Goal: Task Accomplishment & Management: Manage account settings

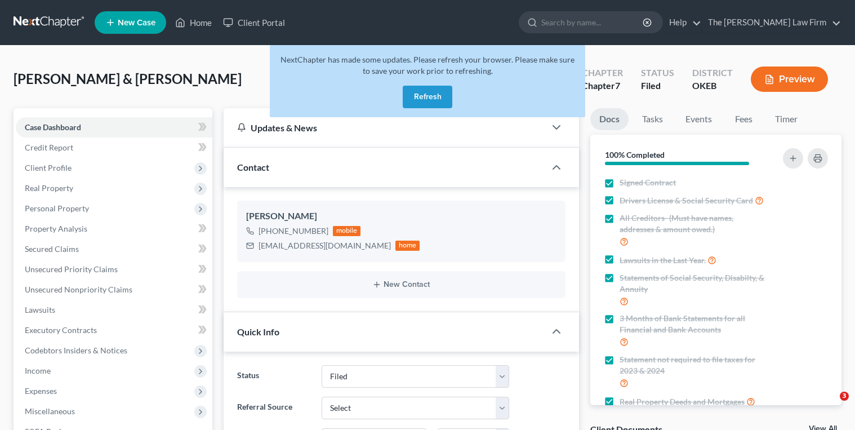
select select "2"
click at [451, 97] on button "Refresh" at bounding box center [428, 97] width 50 height 23
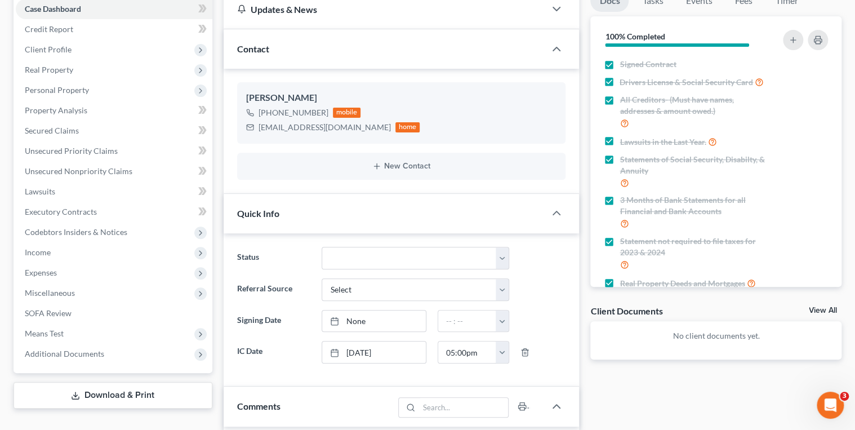
scroll to position [135, 0]
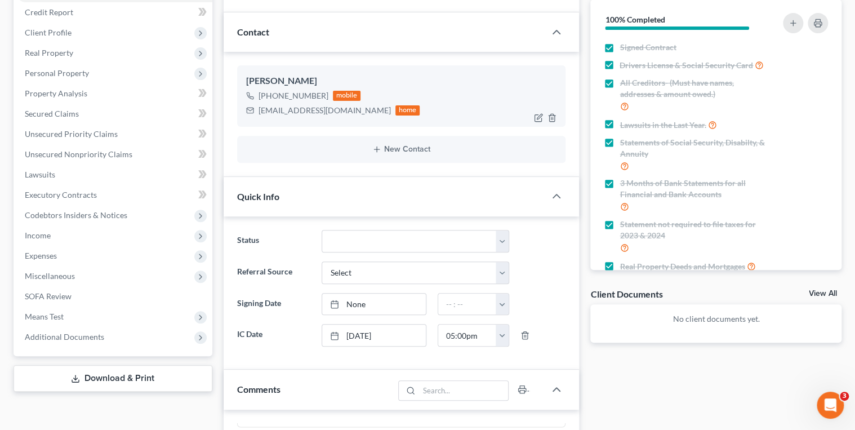
click at [300, 105] on div "[EMAIL_ADDRESS][DOMAIN_NAME]" at bounding box center [325, 110] width 132 height 11
click at [300, 105] on div "reinbow40@hotmail.com" at bounding box center [325, 110] width 132 height 11
copy div "reinbow40@hotmail.com"
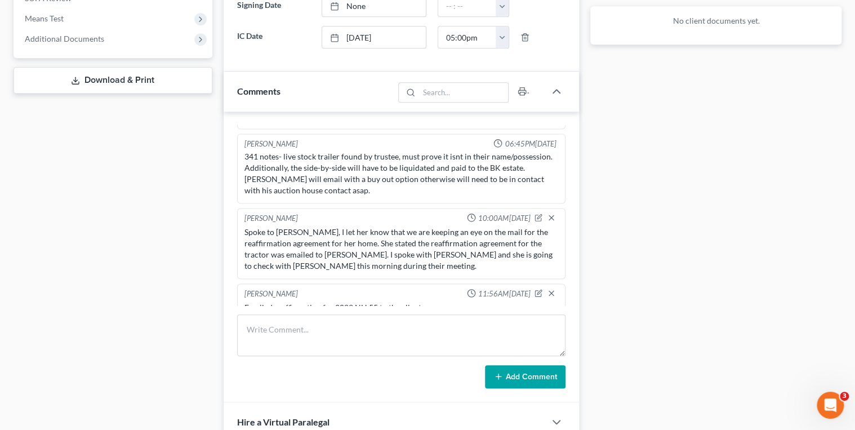
scroll to position [496, 0]
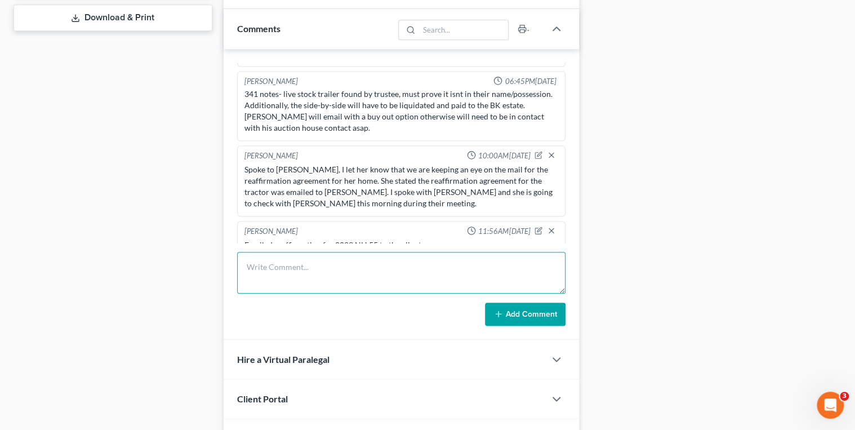
click at [344, 257] on textarea at bounding box center [401, 273] width 329 height 42
type textarea "Emailed reaffirmation for 6011 Alt 75 to the client."
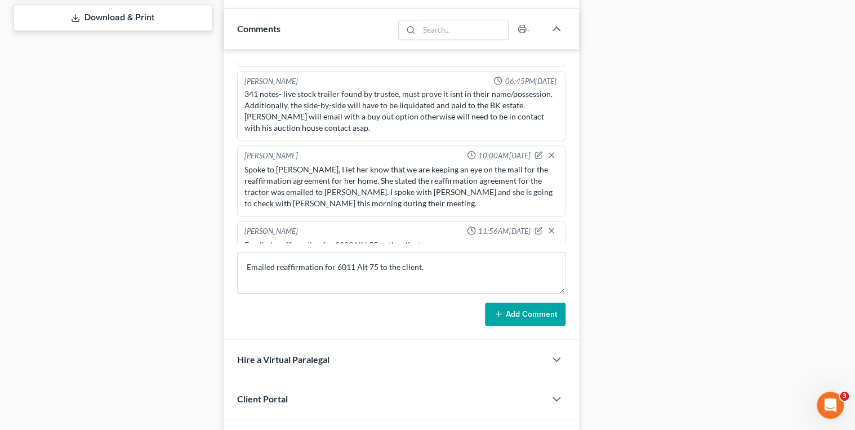
click at [518, 316] on button "Add Comment" at bounding box center [525, 314] width 81 height 24
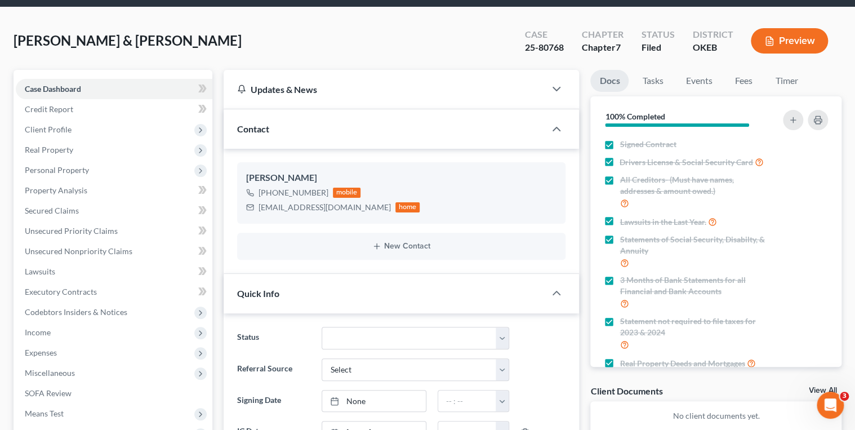
scroll to position [0, 0]
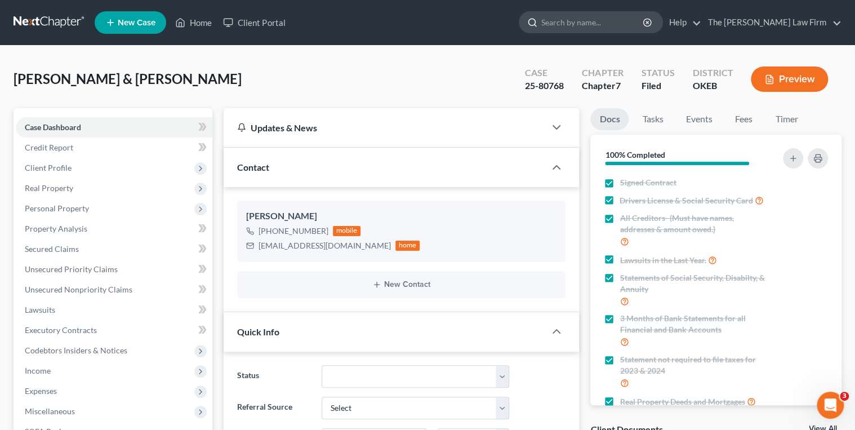
click at [600, 25] on input "search" at bounding box center [592, 22] width 103 height 21
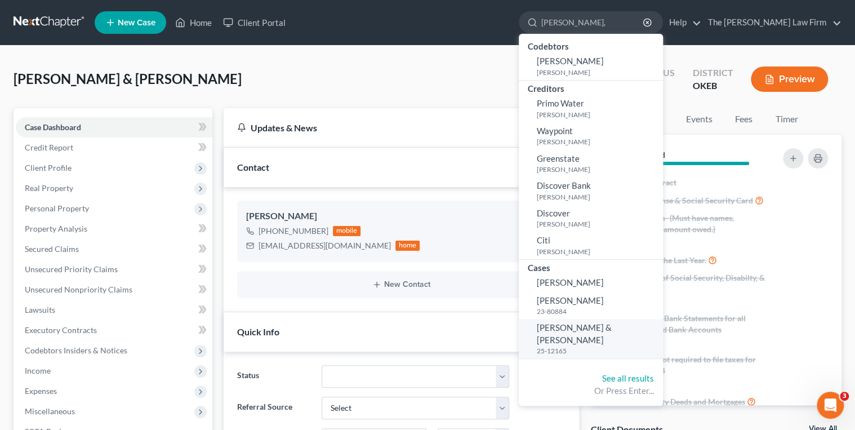
type input "Watts,"
click at [624, 333] on link "Watts, Jason & Cheryl 25-12165" at bounding box center [591, 338] width 144 height 39
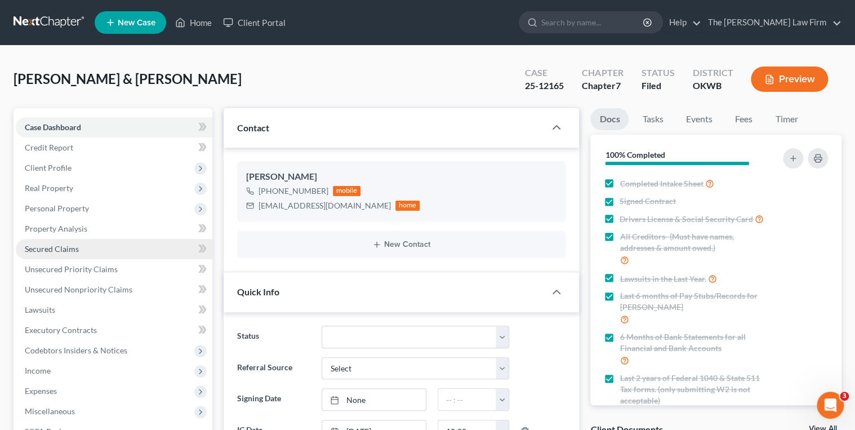
click at [40, 250] on span "Secured Claims" at bounding box center [52, 249] width 54 height 10
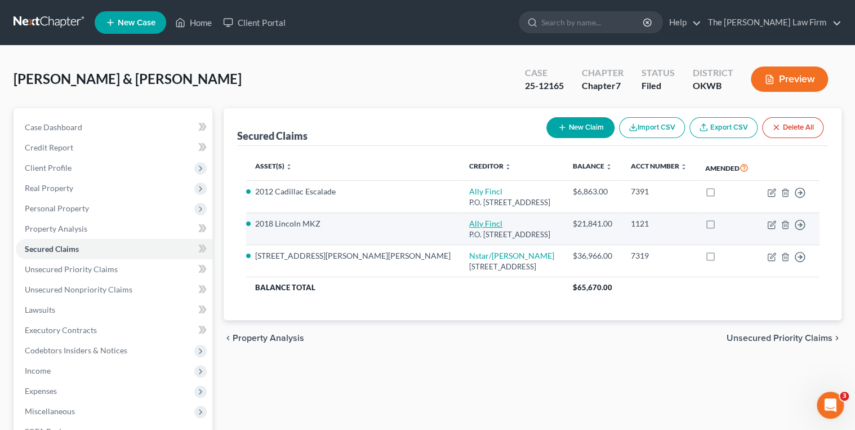
click at [469, 223] on link "Ally Fincl" at bounding box center [485, 224] width 33 height 10
select select "24"
select select "2"
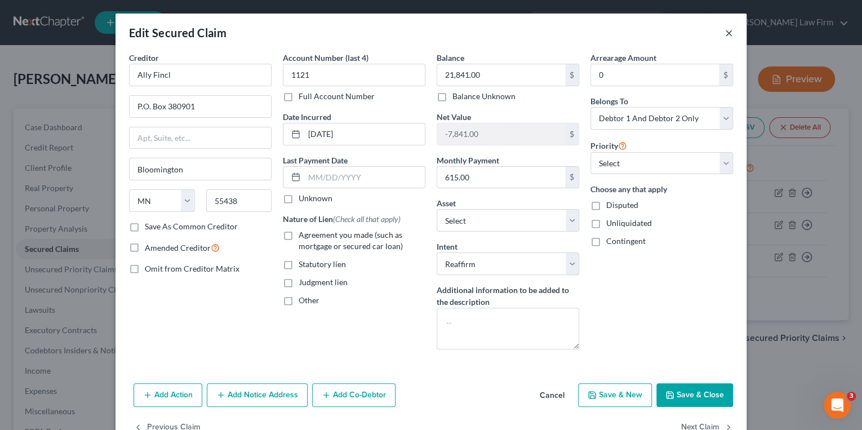
click at [728, 34] on button "×" at bounding box center [729, 33] width 8 height 14
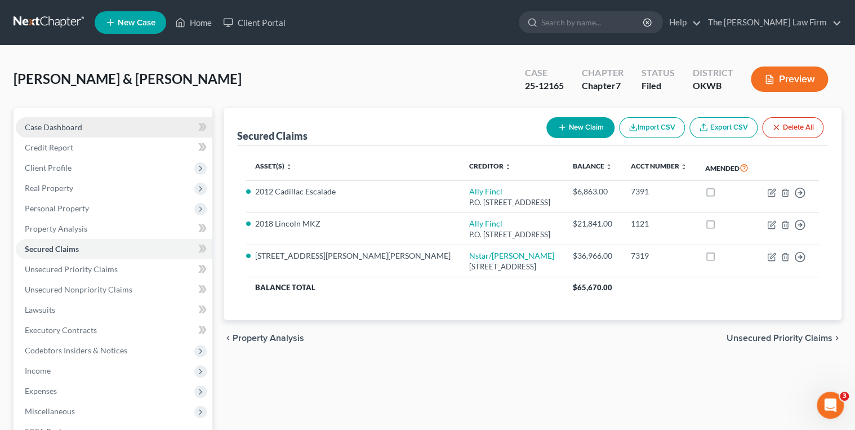
click at [77, 122] on span "Case Dashboard" at bounding box center [53, 127] width 57 height 10
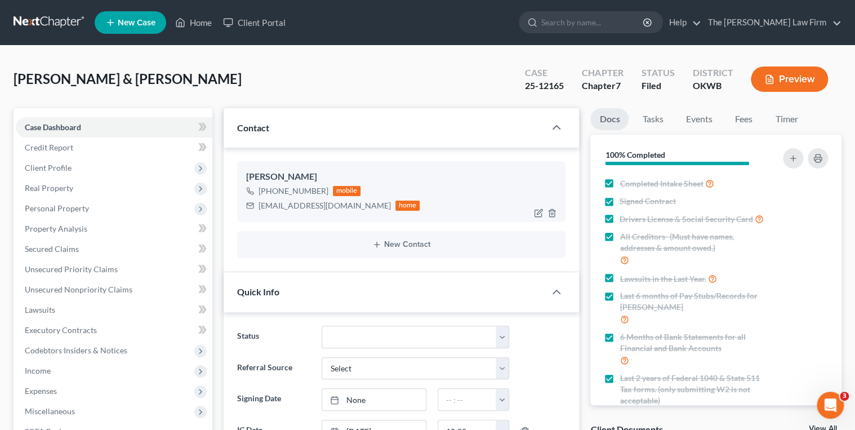
click at [301, 207] on div "cherylwatts33@aol.com" at bounding box center [325, 205] width 132 height 11
copy div "cherylwatts33@aol.com"
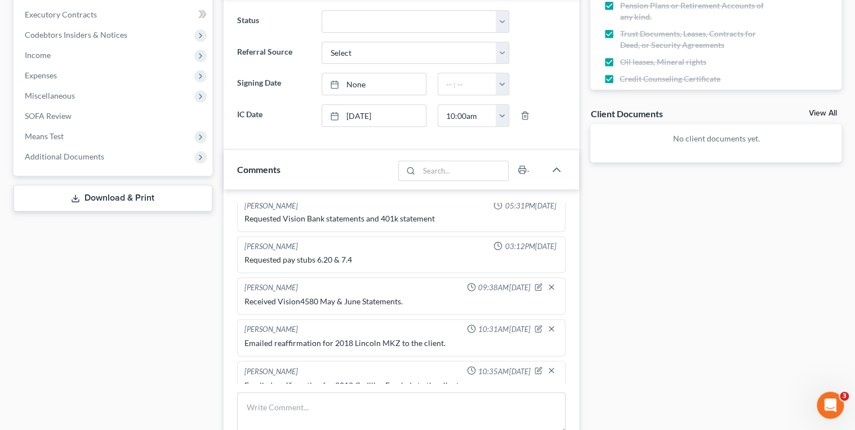
scroll to position [525, 0]
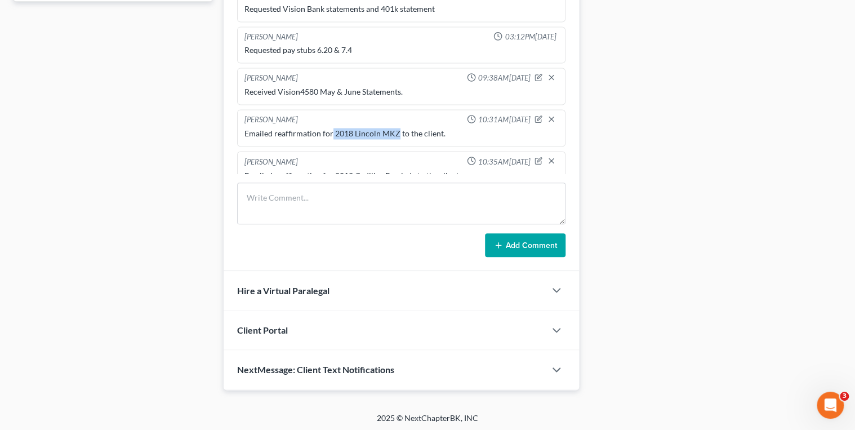
drag, startPoint x: 331, startPoint y: 81, endPoint x: 395, endPoint y: 85, distance: 64.9
click at [395, 128] on div "Emailed reaffirmation for 2018 Lincoln MKZ to the client." at bounding box center [401, 133] width 314 height 11
drag, startPoint x: 395, startPoint y: 85, endPoint x: 375, endPoint y: 79, distance: 21.7
copy div "2018 Lincoln MKZ"
click at [376, 197] on textarea at bounding box center [401, 204] width 329 height 42
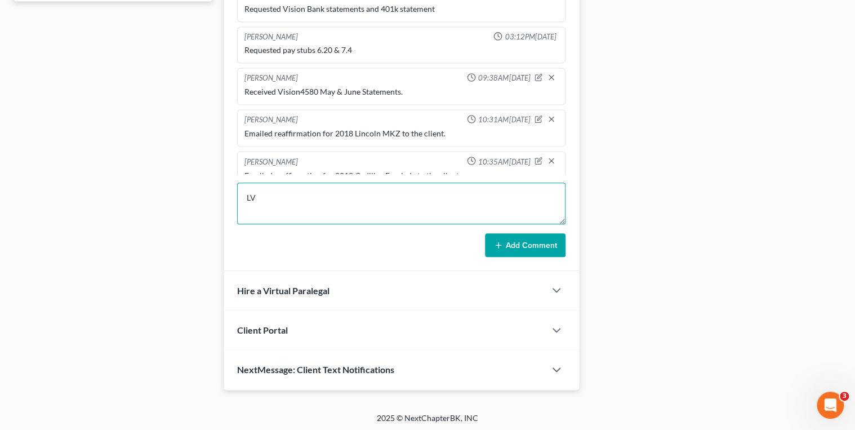
type textarea "L"
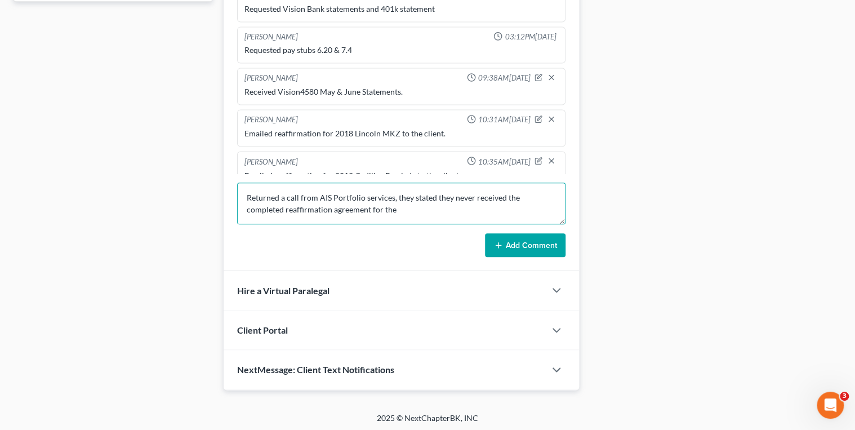
paste textarea "2018 Lincoln MKZ"
click at [426, 208] on textarea "Returned a call from AIS Portfolio services, they stated they never received th…" at bounding box center [401, 204] width 329 height 42
paste textarea "2018 Lincoln MKZ"
click at [505, 217] on textarea "Returned a call from AIS Portfolio services, they stated they never received th…" at bounding box center [401, 204] width 329 height 42
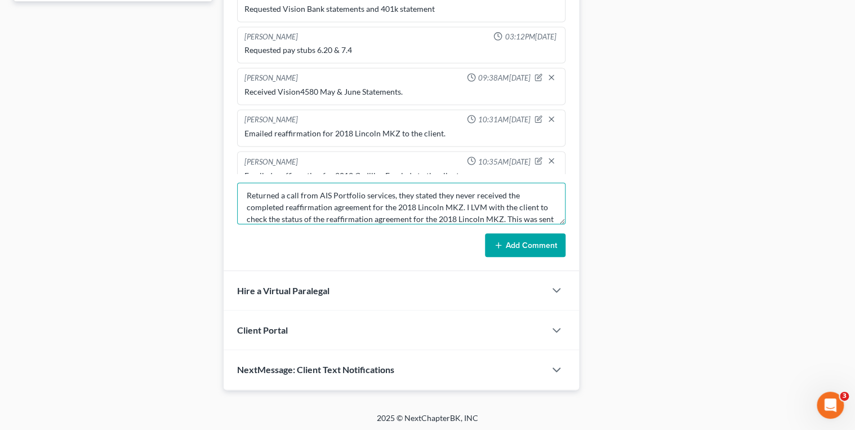
scroll to position [14, 0]
type textarea "Returned a call from AIS Portfolio services, they stated they never received th…"
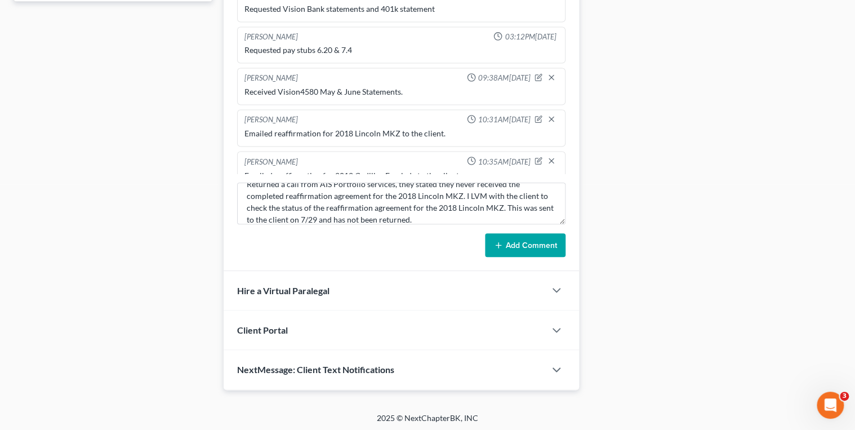
click at [517, 246] on button "Add Comment" at bounding box center [525, 245] width 81 height 24
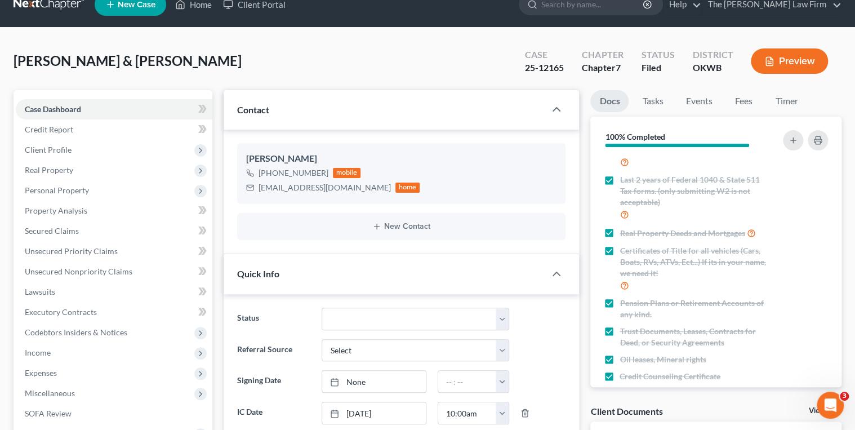
scroll to position [0, 0]
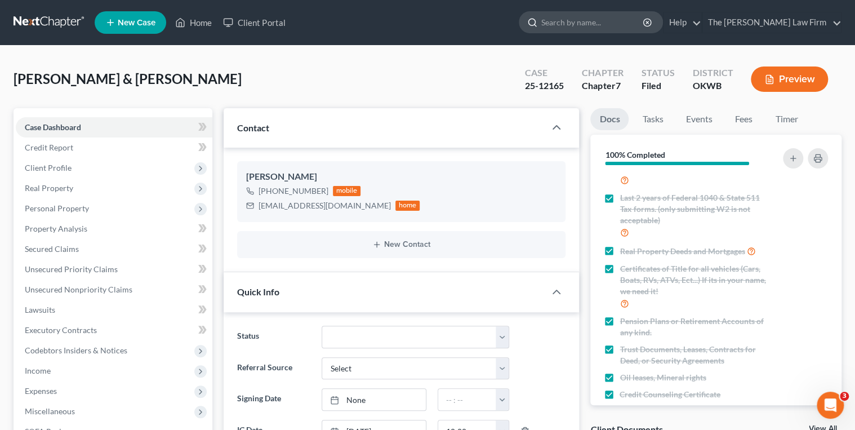
click at [596, 24] on input "search" at bounding box center [592, 22] width 103 height 21
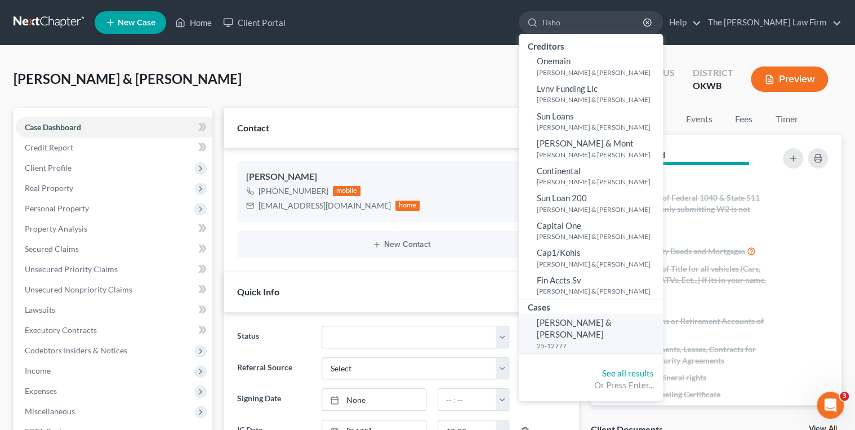
type input "Tisho"
click at [612, 322] on span "[PERSON_NAME] & [PERSON_NAME]" at bounding box center [574, 328] width 75 height 22
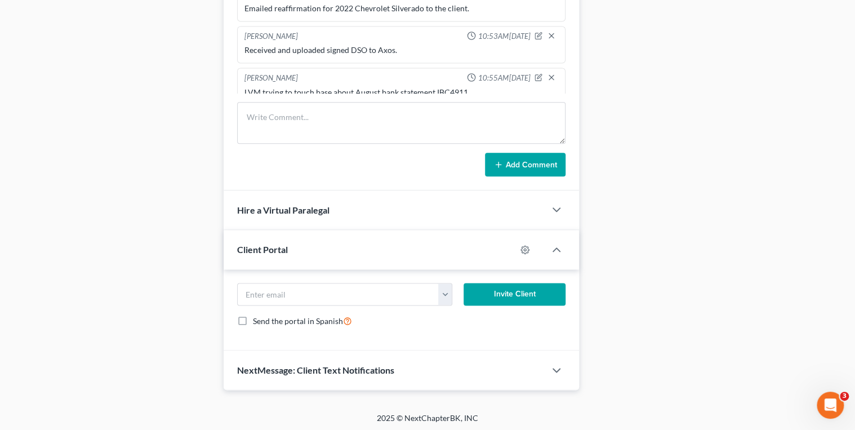
scroll to position [905, 0]
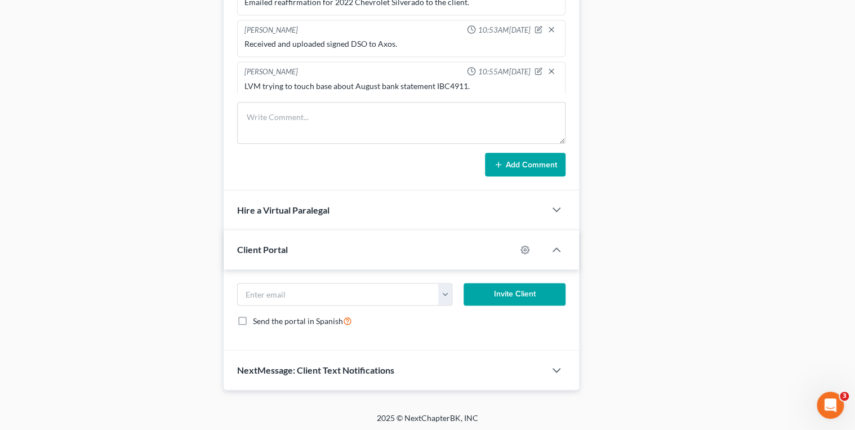
click at [376, 80] on div "LVM trying to touch base about August bank statement IBC4911." at bounding box center [401, 85] width 314 height 11
click at [377, 80] on div "LVM trying to touch base about August bank statement IBC4911." at bounding box center [401, 85] width 314 height 11
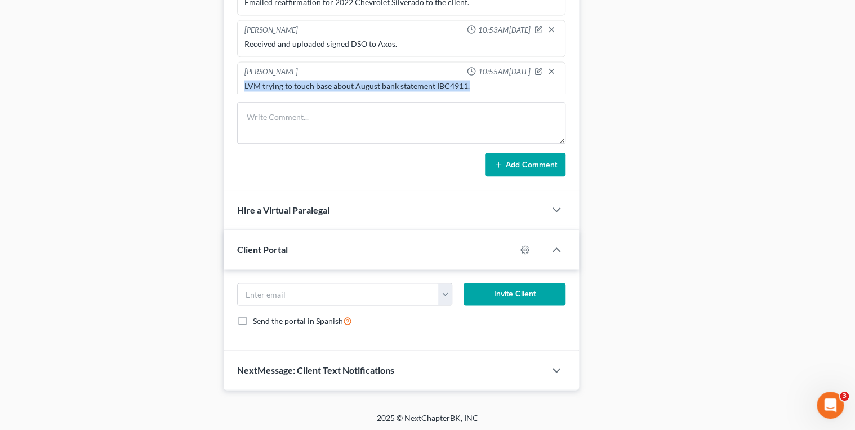
click at [377, 80] on div "LVM trying to touch base about August bank statement IBC4911." at bounding box center [401, 85] width 314 height 11
copy div "LVM trying to touch base about August bank statement IBC4911."
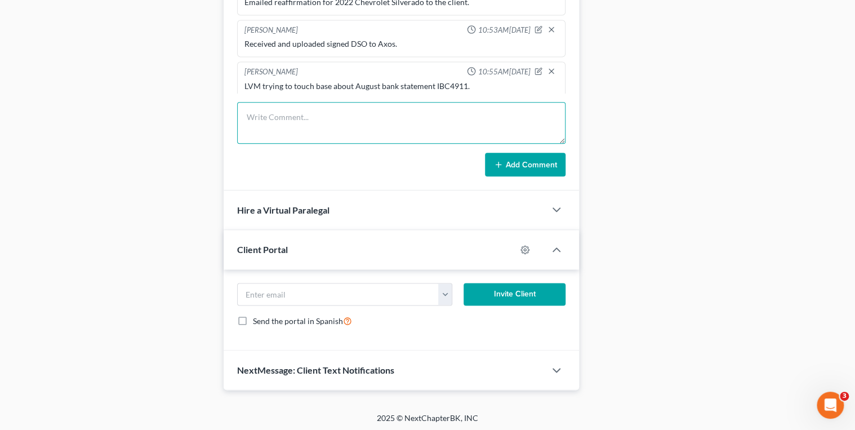
click at [368, 113] on textarea at bounding box center [401, 123] width 329 height 42
drag, startPoint x: 366, startPoint y: 118, endPoint x: 299, endPoint y: 117, distance: 67.6
click at [299, 118] on textarea at bounding box center [401, 123] width 329 height 42
type textarea "Returned Kenneth's call, LVM trying to touch base about August bank statement f…"
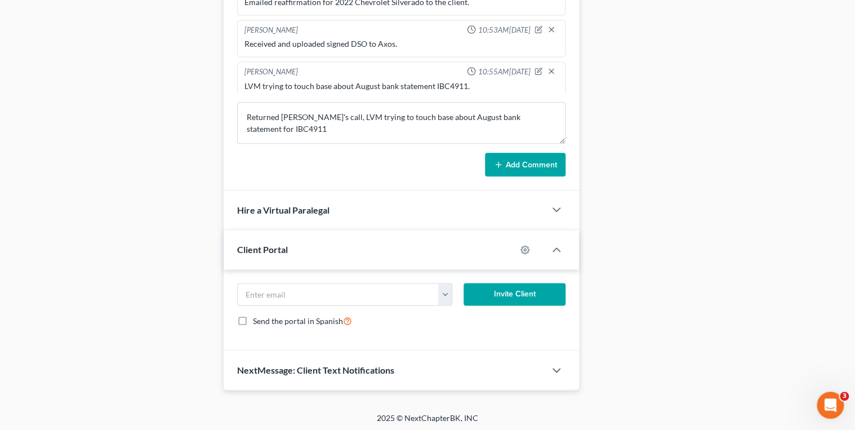
click at [502, 162] on icon at bounding box center [498, 164] width 9 height 9
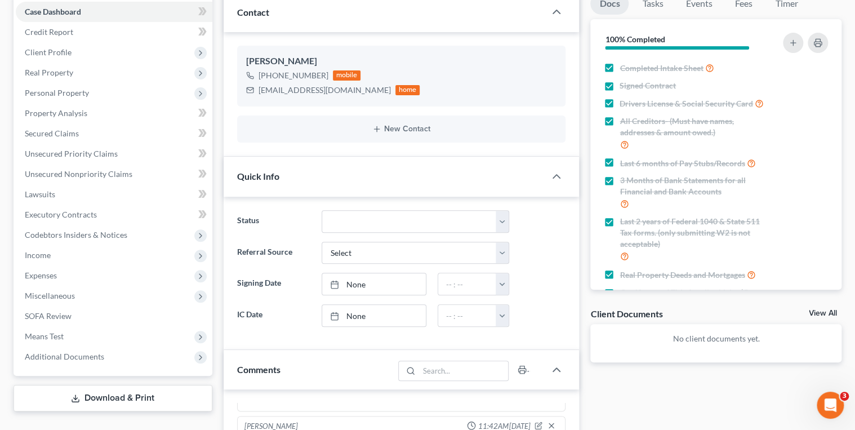
scroll to position [0, 0]
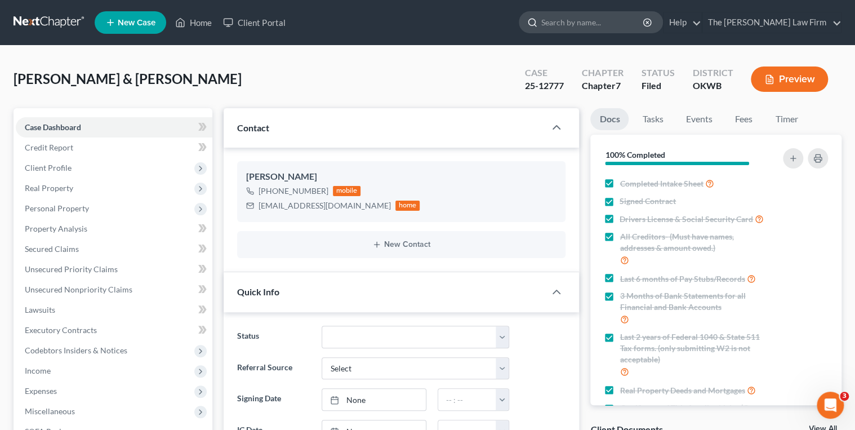
click at [587, 19] on input "search" at bounding box center [592, 22] width 103 height 21
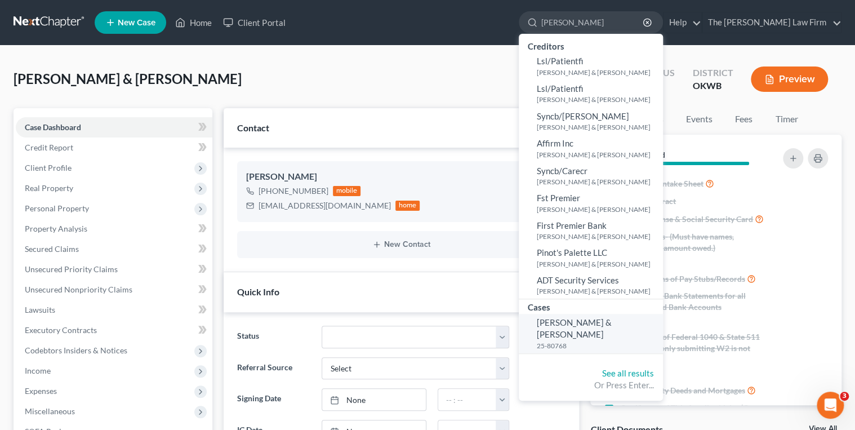
type input "Hubbard"
click at [651, 327] on link "Allen, Andrew & Hubbard, Nancy 25-80768" at bounding box center [591, 333] width 144 height 39
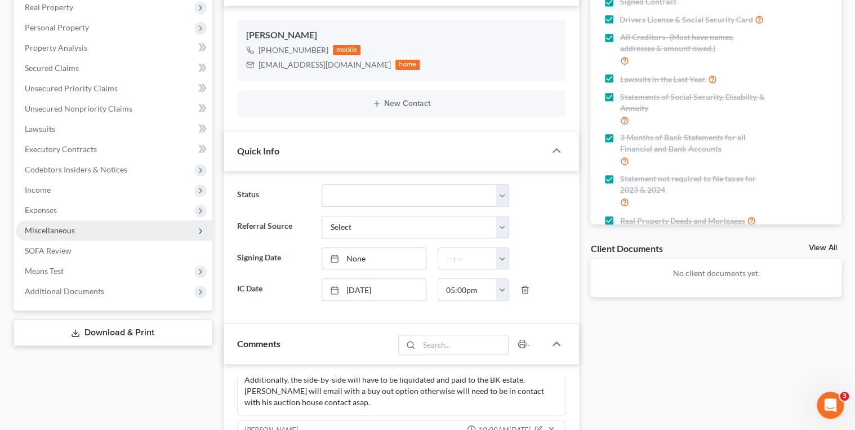
scroll to position [180, 0]
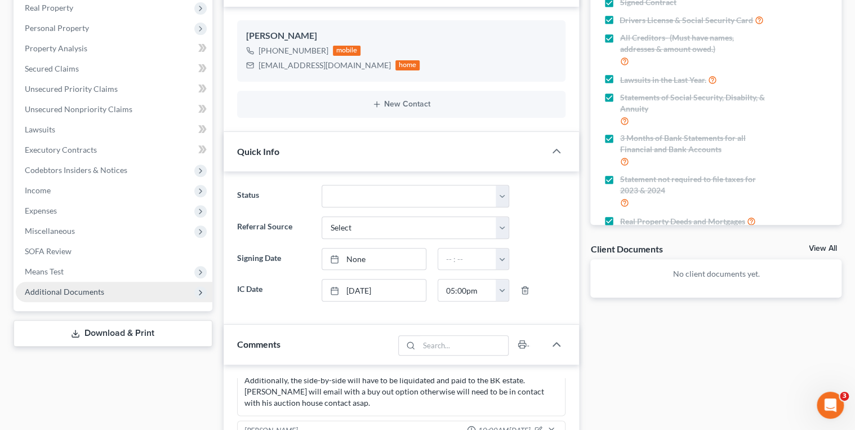
click at [104, 287] on span "Additional Documents" at bounding box center [114, 292] width 197 height 20
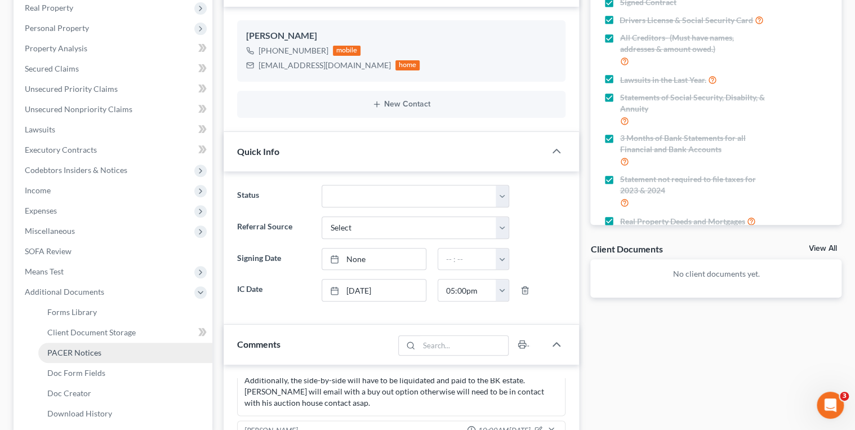
click at [90, 355] on span "PACER Notices" at bounding box center [74, 353] width 54 height 10
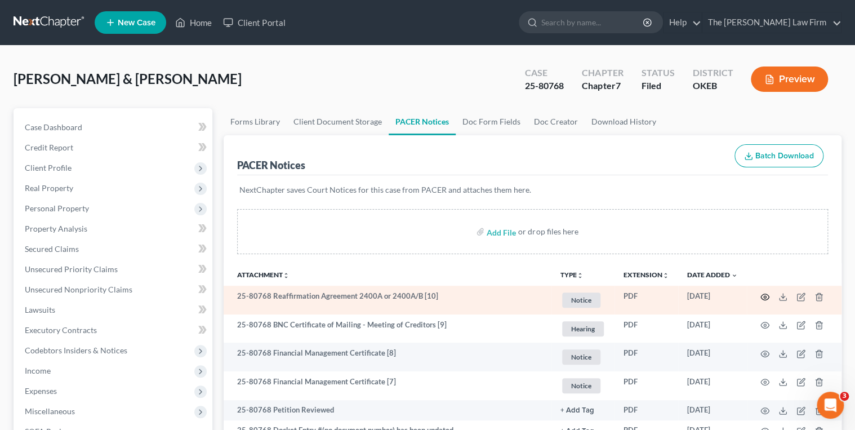
click at [766, 295] on icon "button" at bounding box center [764, 296] width 9 height 9
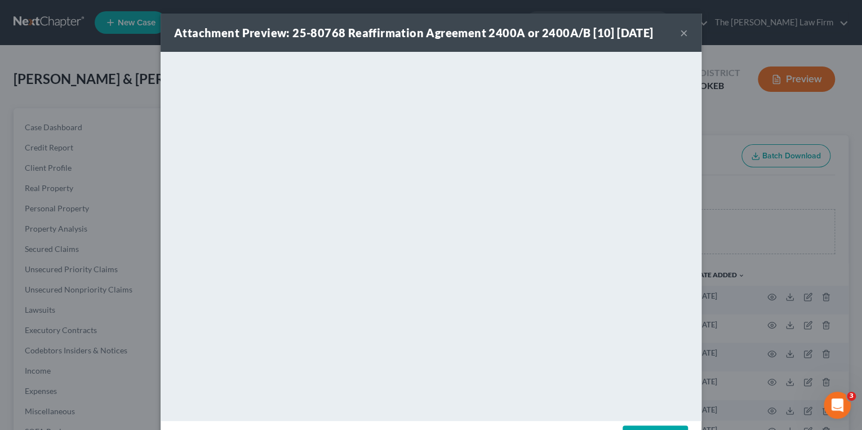
click at [683, 32] on button "×" at bounding box center [684, 33] width 8 height 14
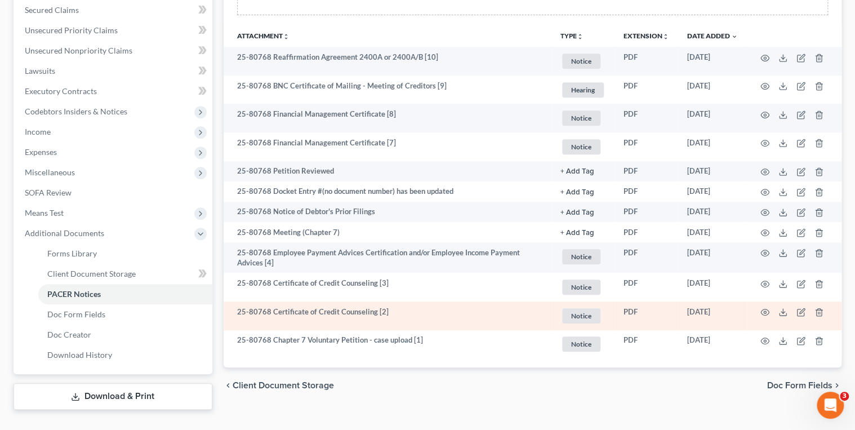
scroll to position [260, 0]
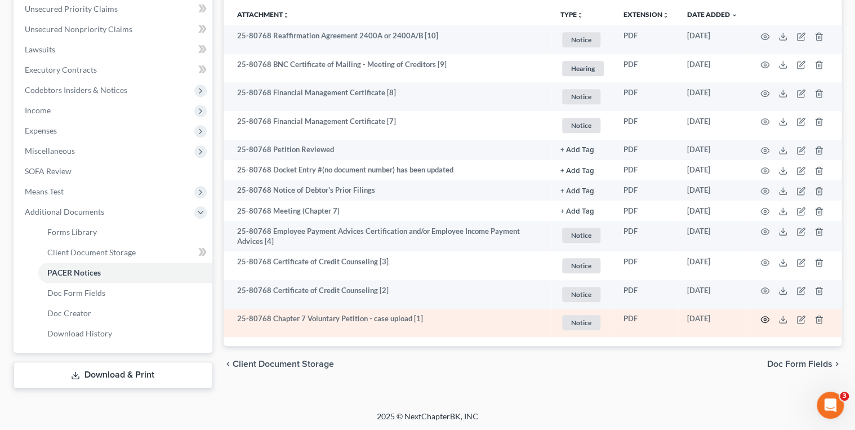
click at [767, 315] on icon "button" at bounding box center [764, 319] width 9 height 9
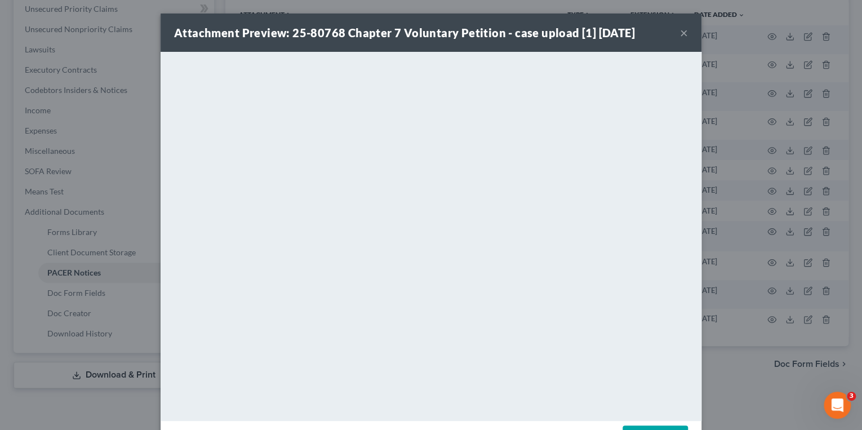
click at [680, 32] on button "×" at bounding box center [684, 33] width 8 height 14
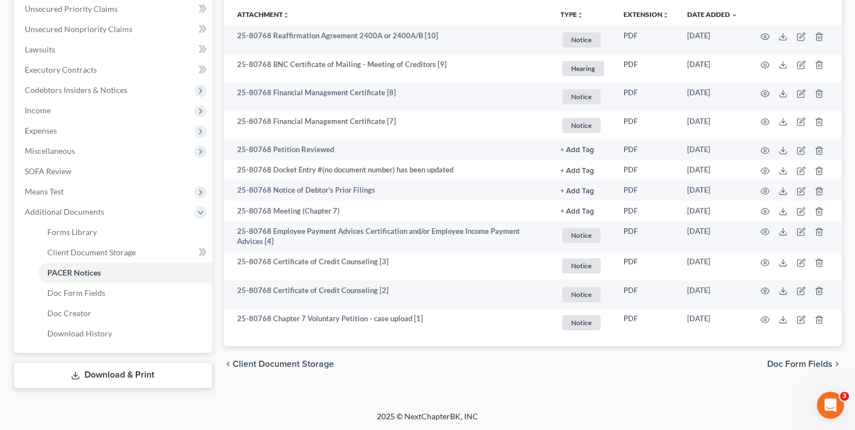
scroll to position [0, 0]
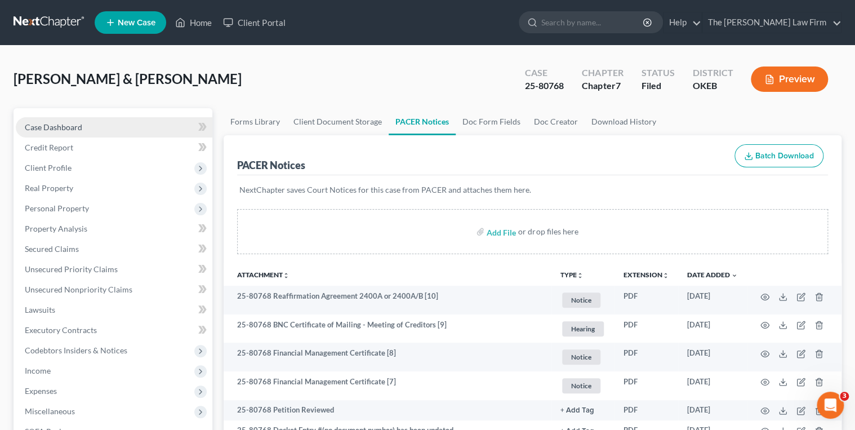
click at [52, 126] on span "Case Dashboard" at bounding box center [53, 127] width 57 height 10
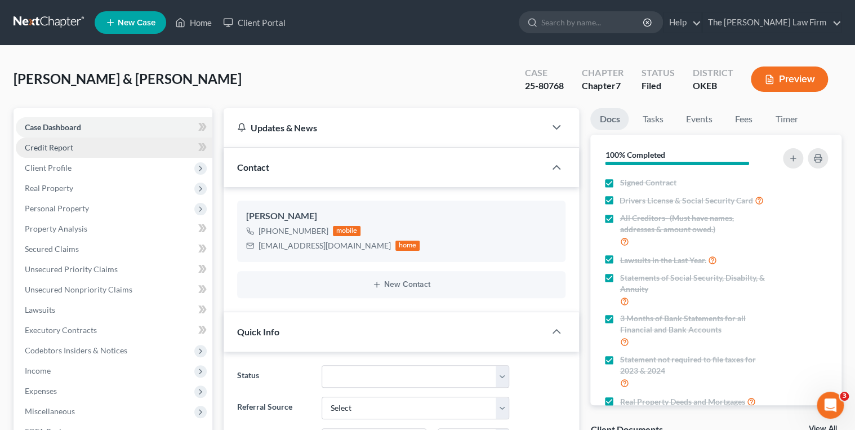
scroll to position [875, 0]
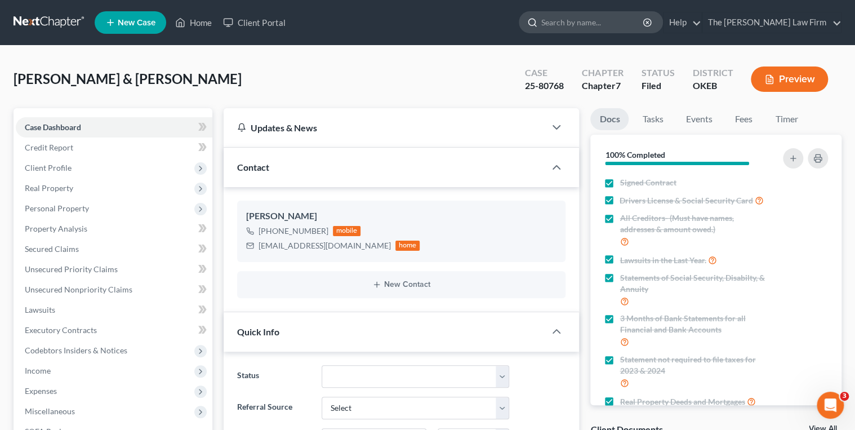
click at [608, 16] on input "search" at bounding box center [592, 22] width 103 height 21
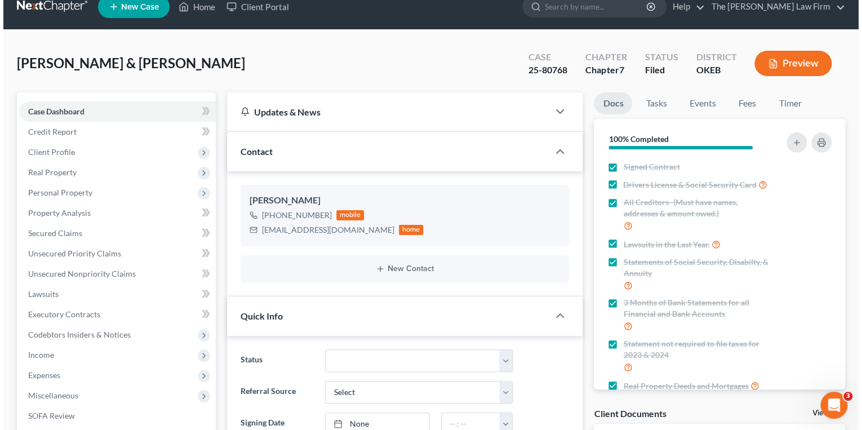
scroll to position [0, 0]
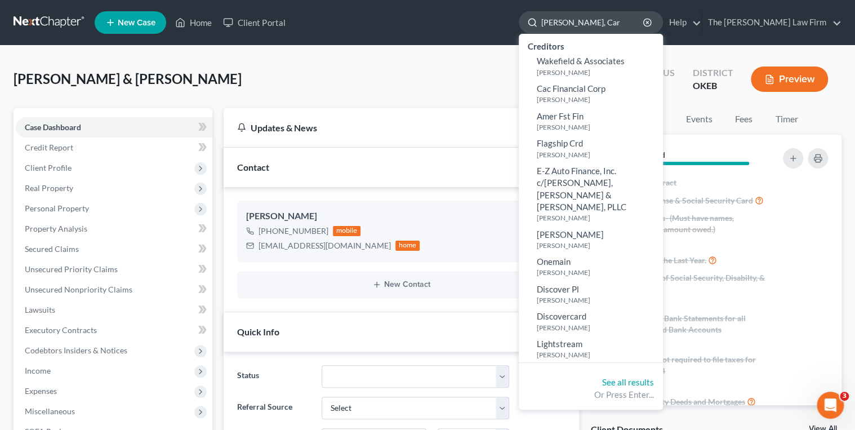
type input "[PERSON_NAME]"
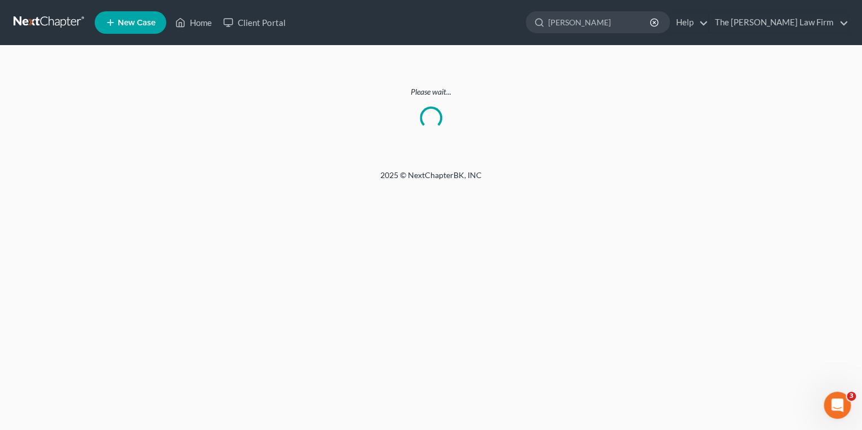
click at [52, 16] on link at bounding box center [50, 22] width 72 height 20
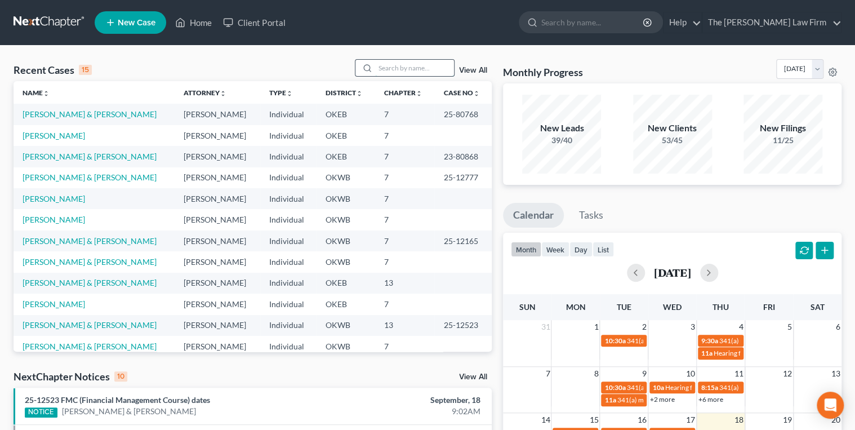
click at [389, 65] on input "search" at bounding box center [414, 68] width 79 height 16
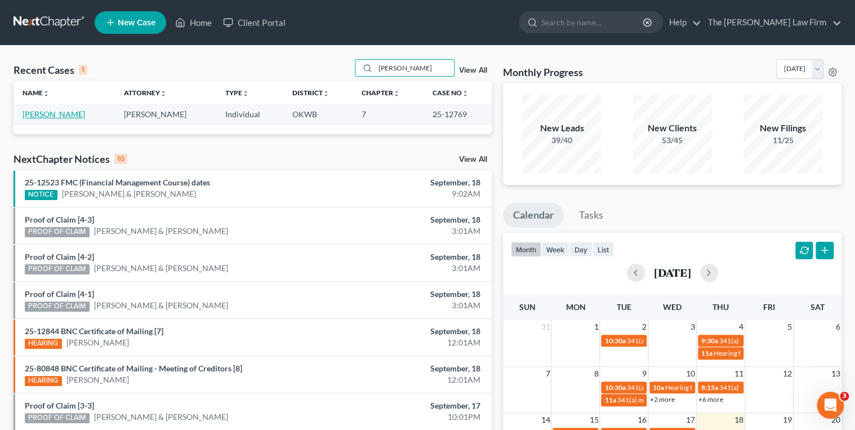
type input "[PERSON_NAME]"
click at [43, 110] on link "Baxter, Cara" at bounding box center [54, 114] width 63 height 10
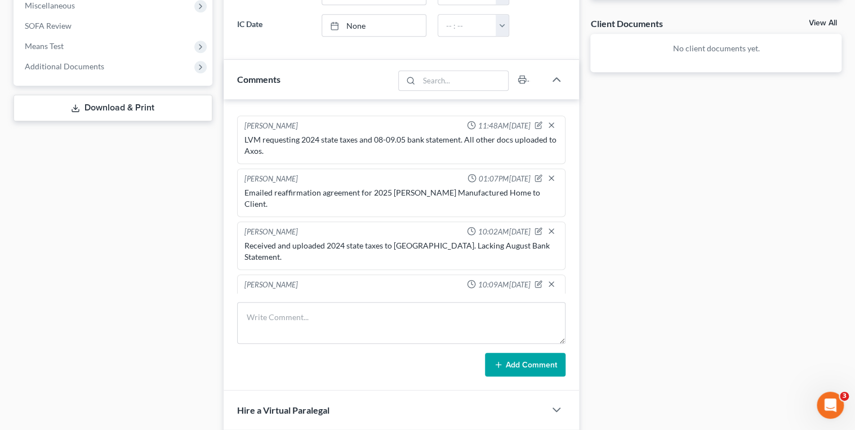
scroll to position [487, 0]
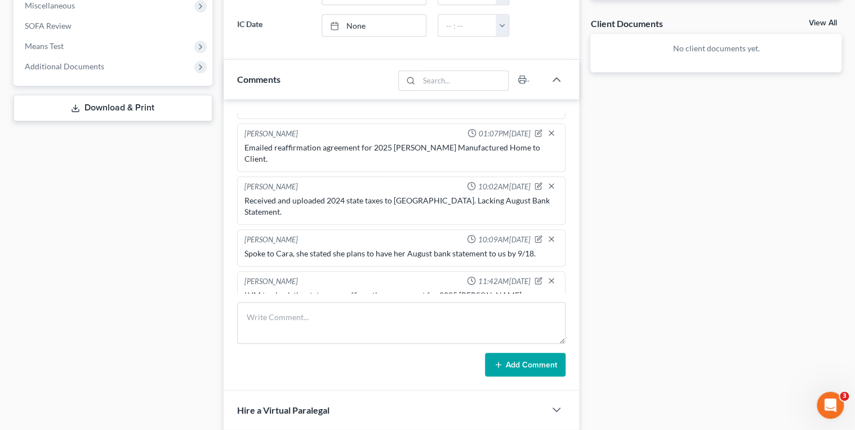
click at [266, 290] on div "LVM to check the status on reaffirmation agreement for 2025 Clayton Manufacture…" at bounding box center [401, 301] width 314 height 23
drag, startPoint x: 266, startPoint y: 266, endPoint x: 257, endPoint y: 274, distance: 12.4
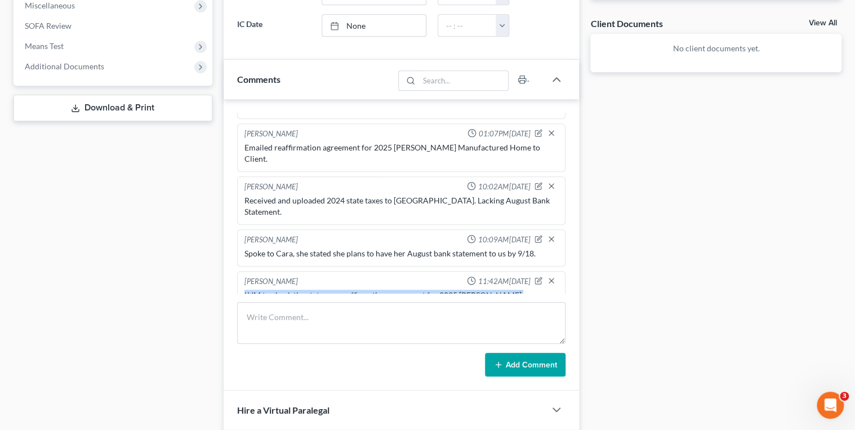
copy div "LVM to check the status on reaffirmation agreement for 2025 Clayton Manufacture…"
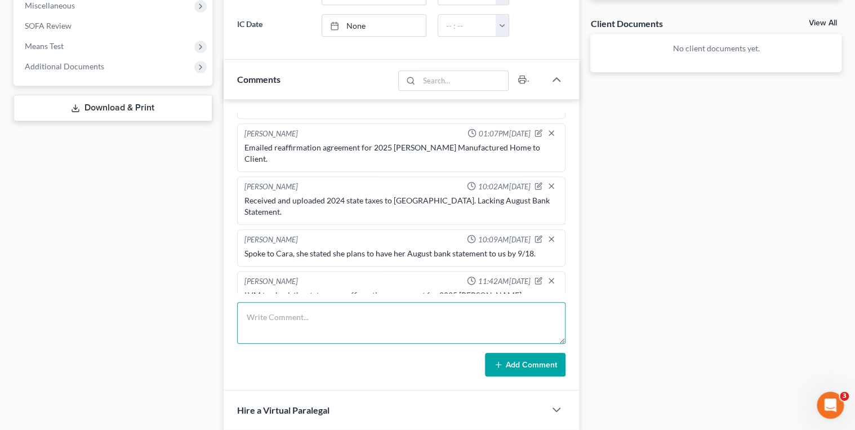
click at [279, 312] on textarea at bounding box center [401, 323] width 329 height 42
paste textarea "LVM to check the status on reaffirmation agreement for 2025 Clayton Manufacture…"
type textarea "LVM to check the status on reaffirmation agreement for 2025 Clayton Manufacture…"
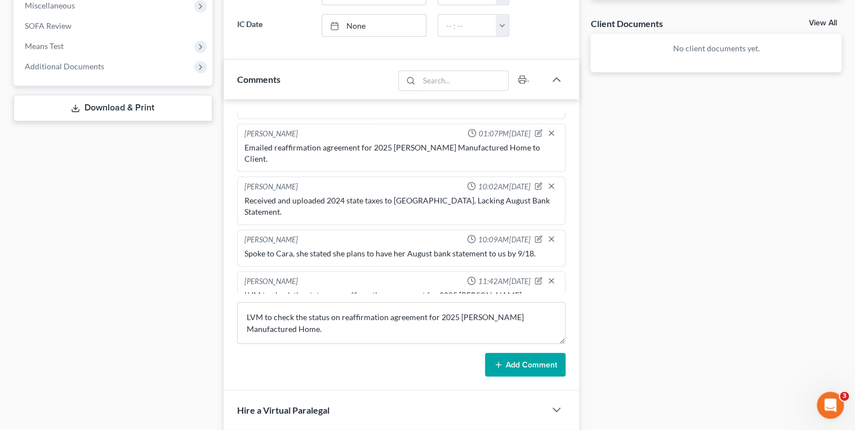
click at [514, 362] on button "Add Comment" at bounding box center [525, 365] width 81 height 24
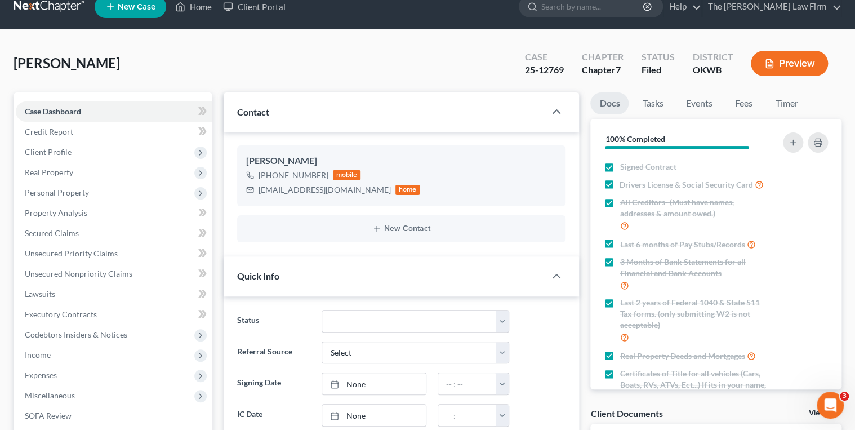
scroll to position [0, 0]
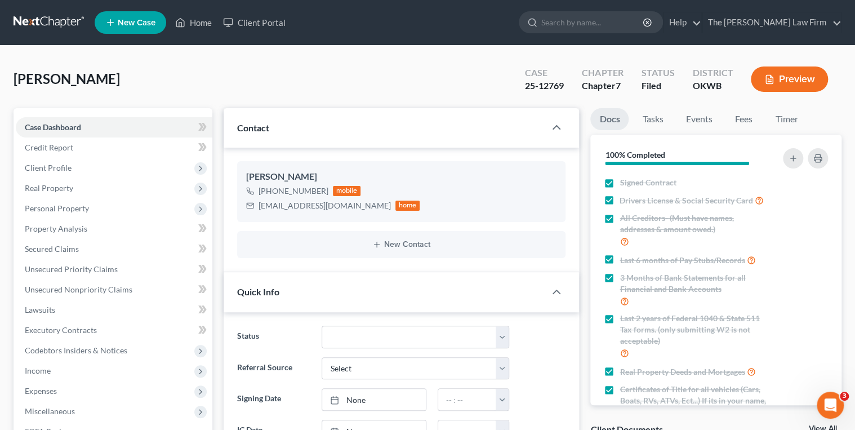
click at [75, 21] on link at bounding box center [50, 22] width 72 height 20
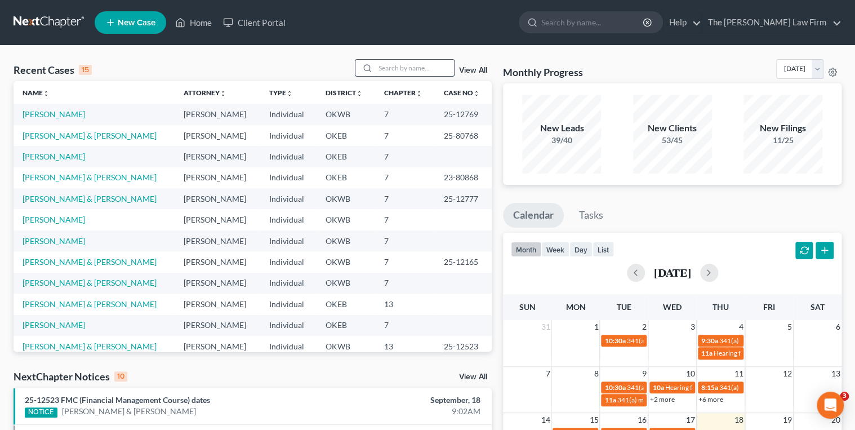
click at [416, 66] on input "search" at bounding box center [414, 68] width 79 height 16
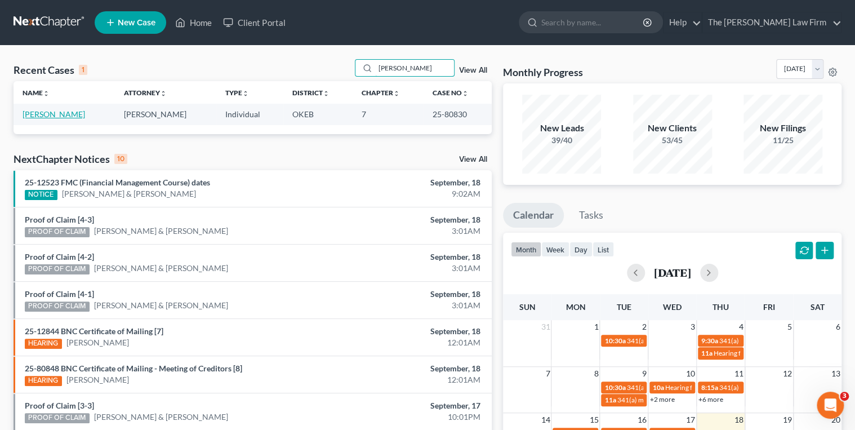
type input "Burnell"
click at [63, 113] on link "Burnell, Jennifer" at bounding box center [54, 114] width 63 height 10
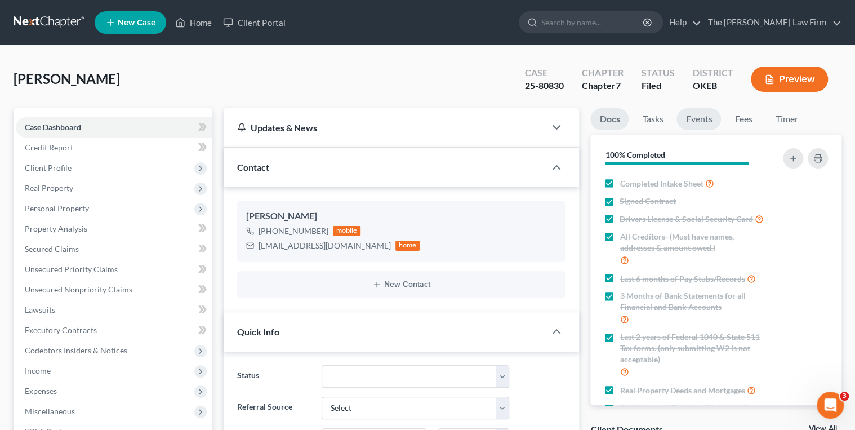
click at [709, 122] on link "Events" at bounding box center [699, 119] width 44 height 22
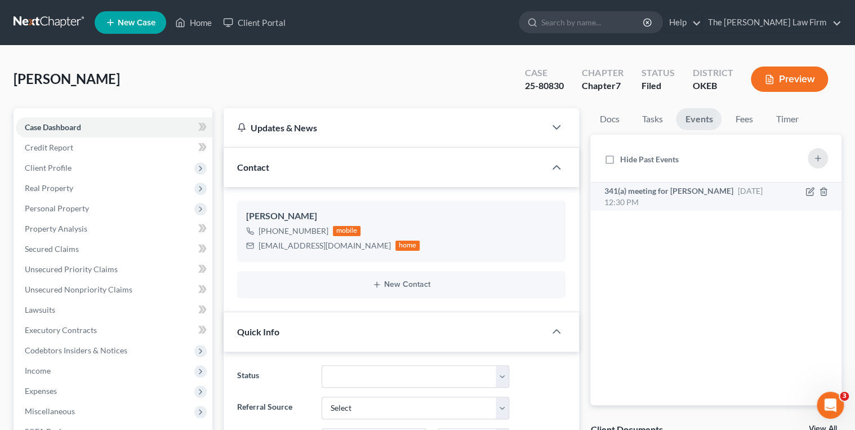
click at [747, 190] on span "Sep 29, 2025 12:30 PM" at bounding box center [683, 196] width 158 height 21
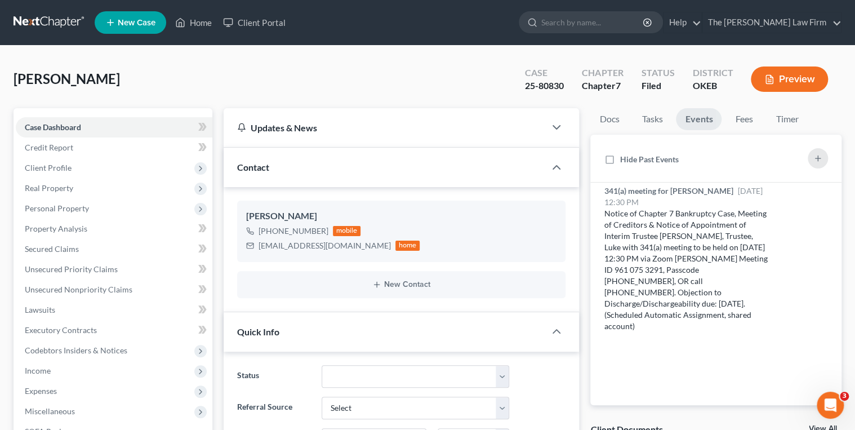
click at [542, 87] on div "25-80830" at bounding box center [544, 85] width 39 height 13
copy div "25-80830"
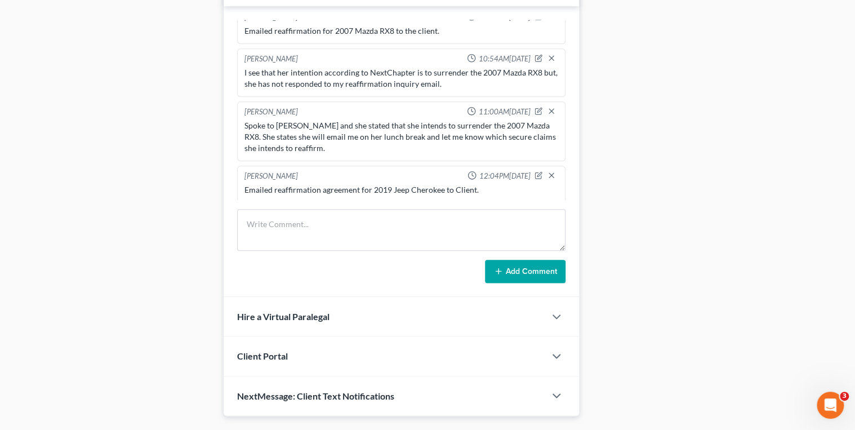
scroll to position [564, 0]
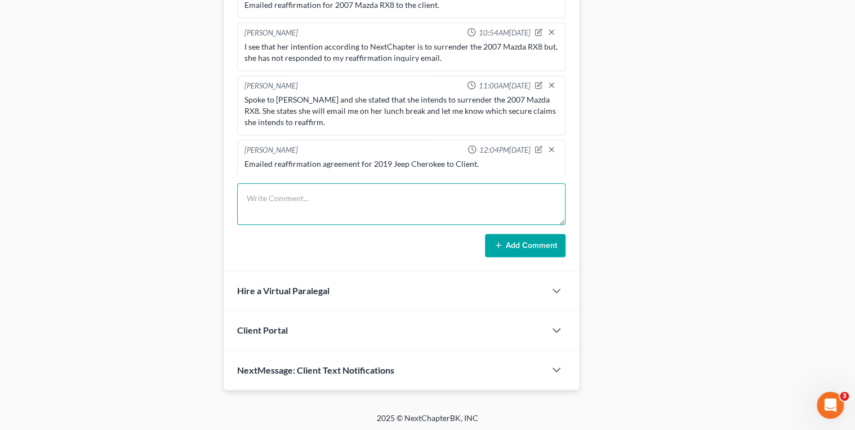
click at [322, 203] on textarea at bounding box center [401, 204] width 329 height 42
type textarea "Received and uploaded bank statement FU8795 dated 08.04.25-09.02.25 to Axos."
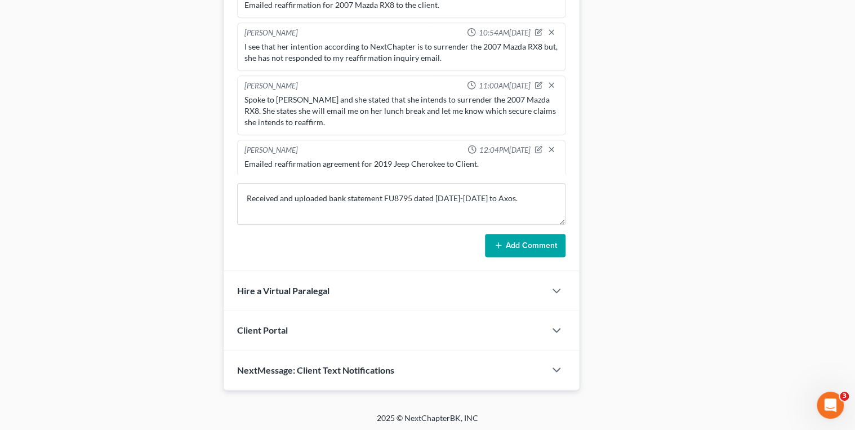
click at [497, 242] on icon at bounding box center [498, 245] width 9 height 9
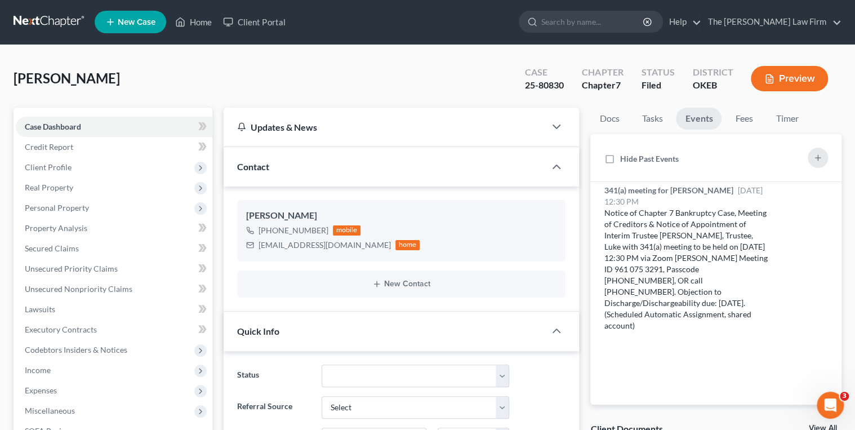
scroll to position [0, 0]
click at [66, 17] on link at bounding box center [50, 22] width 72 height 20
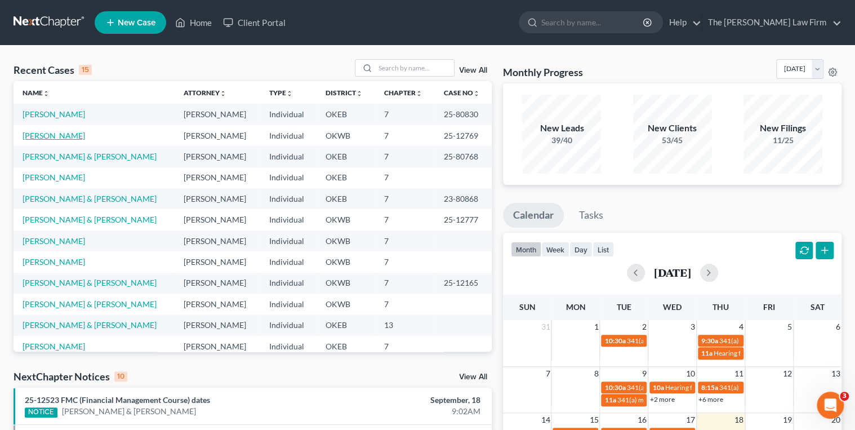
click at [55, 133] on link "[PERSON_NAME]" at bounding box center [54, 136] width 63 height 10
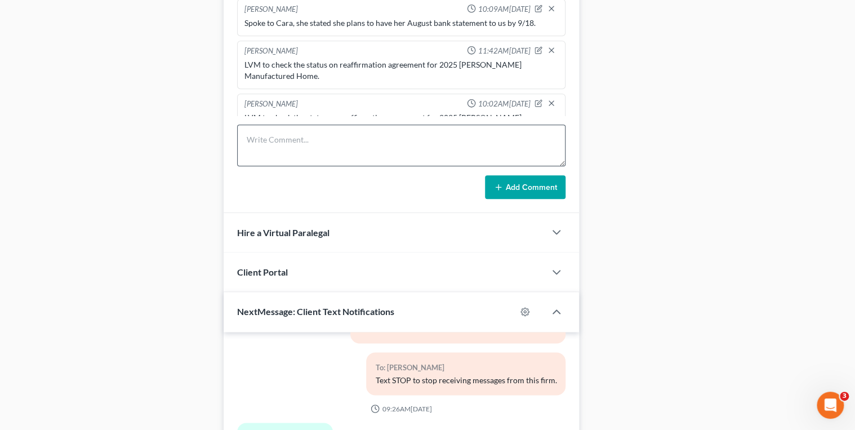
scroll to position [586, 0]
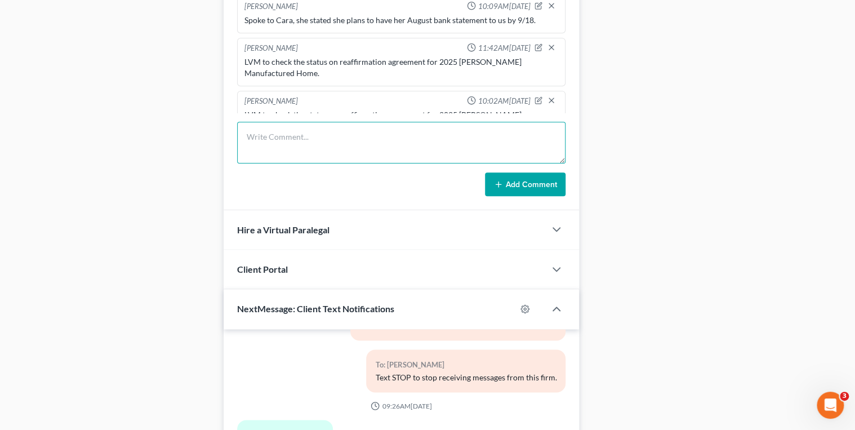
click at [304, 122] on textarea at bounding box center [401, 143] width 329 height 42
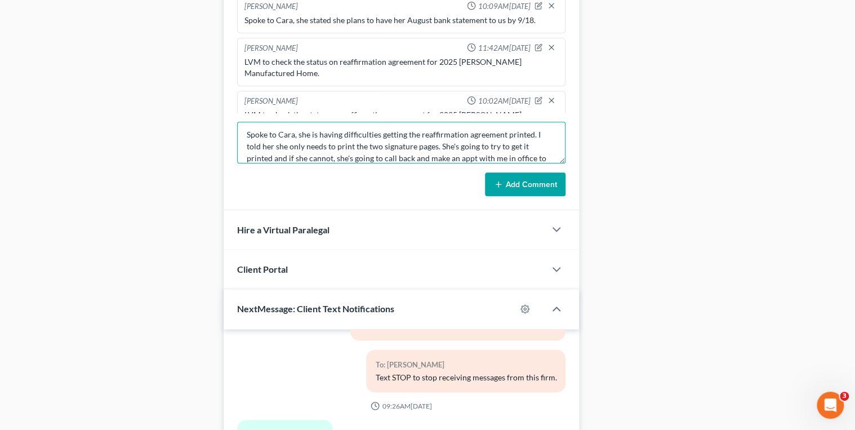
scroll to position [14, 0]
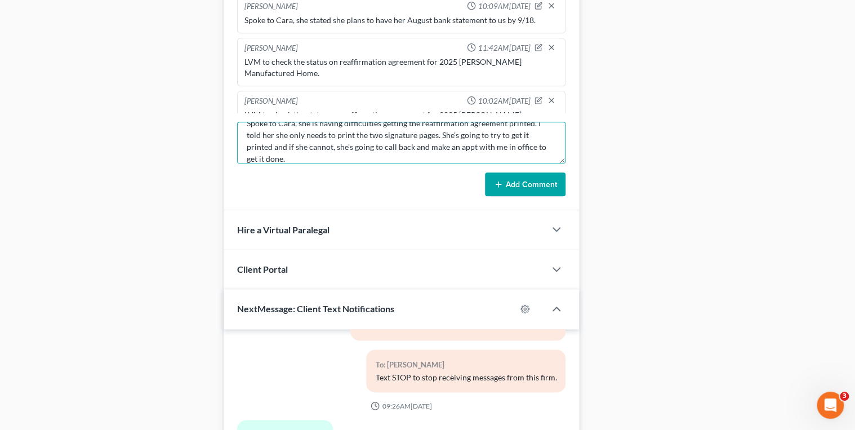
type textarea "Spoke to Cara, she is having difficulties getting the reaffirmation agreement p…"
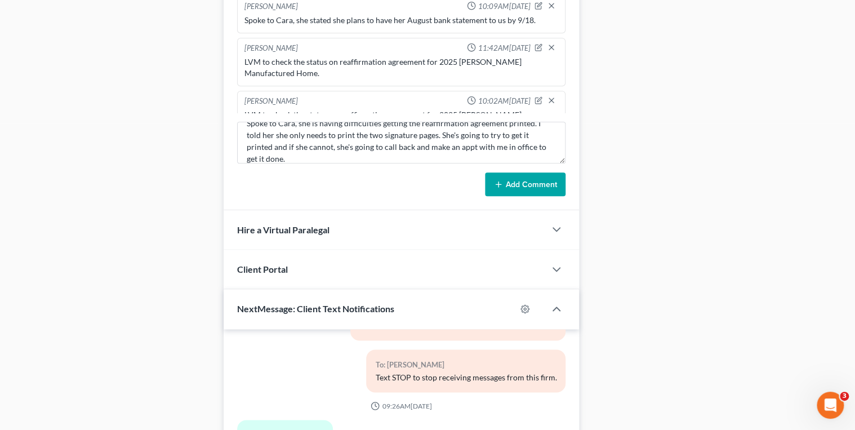
click at [511, 184] on button "Add Comment" at bounding box center [525, 184] width 81 height 24
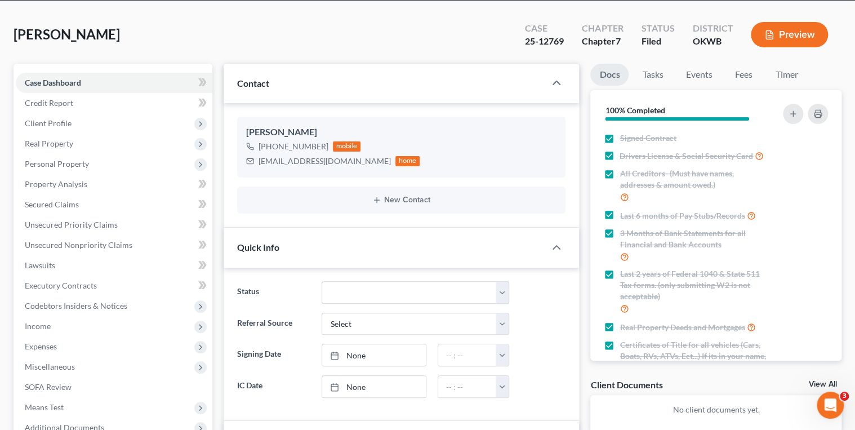
scroll to position [0, 0]
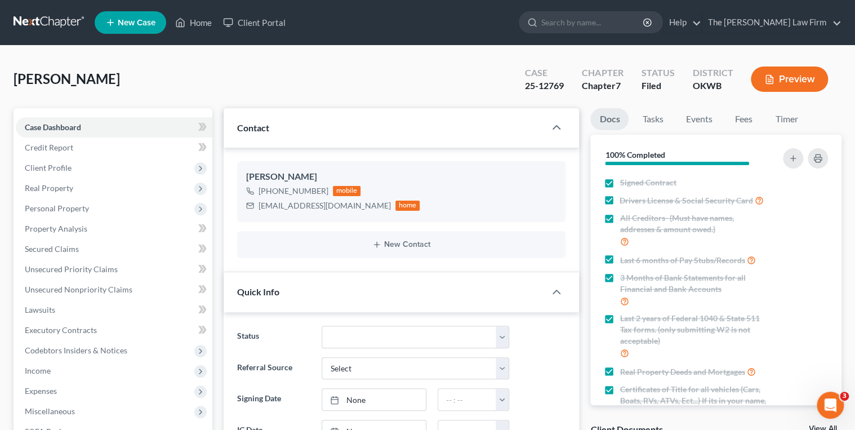
click at [38, 20] on link at bounding box center [50, 22] width 72 height 20
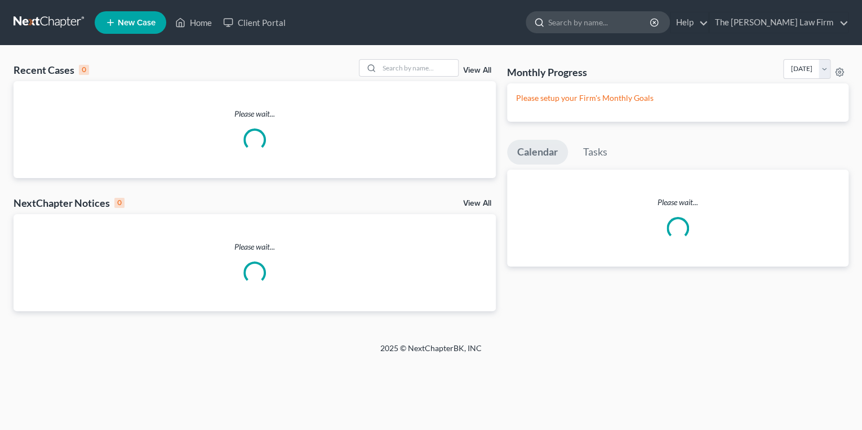
click at [622, 20] on input "search" at bounding box center [599, 22] width 103 height 21
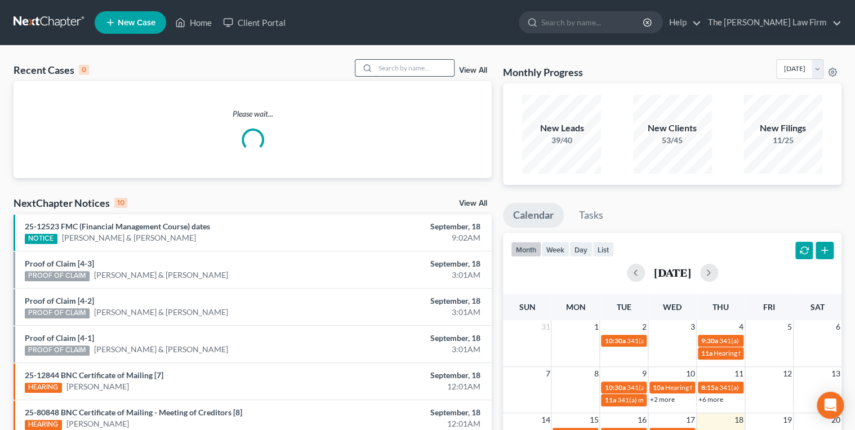
click at [417, 65] on input "search" at bounding box center [414, 68] width 79 height 16
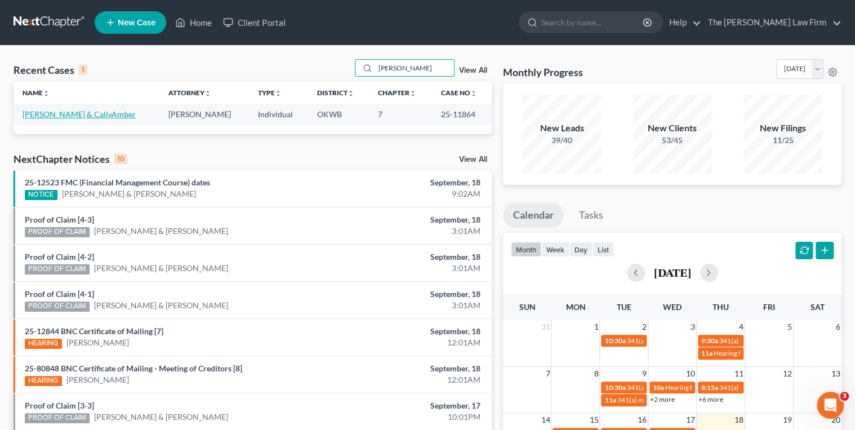
type input "[PERSON_NAME]"
click at [79, 113] on link "[PERSON_NAME] & CallyAmber" at bounding box center [79, 114] width 113 height 10
select select "0"
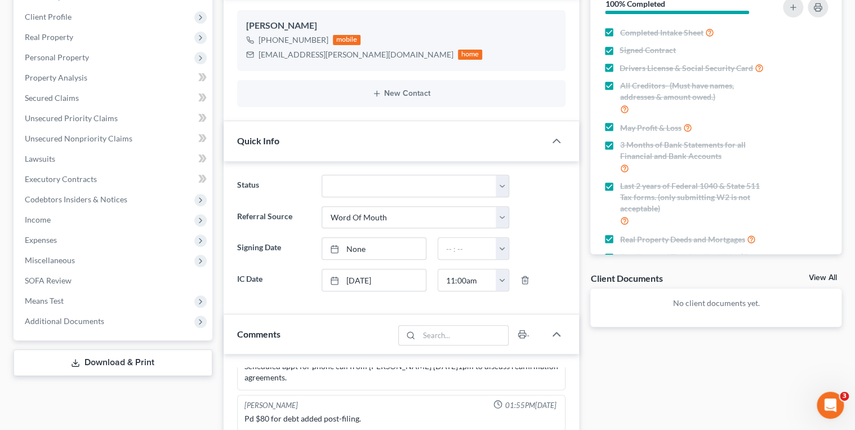
scroll to position [270, 0]
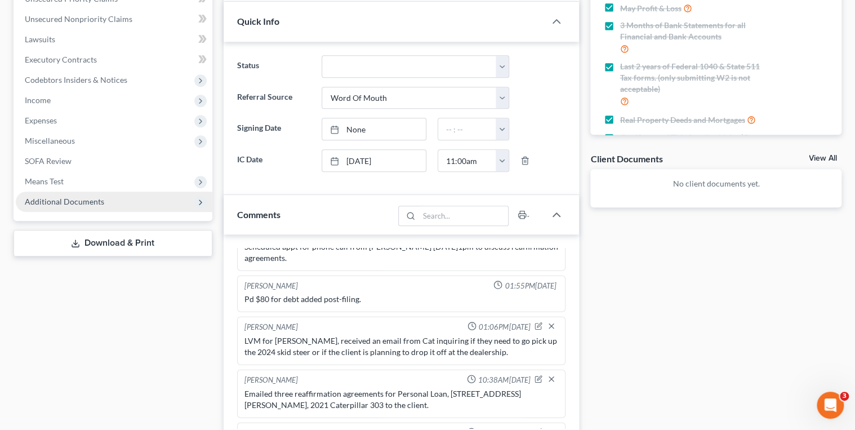
click at [79, 194] on span "Additional Documents" at bounding box center [114, 202] width 197 height 20
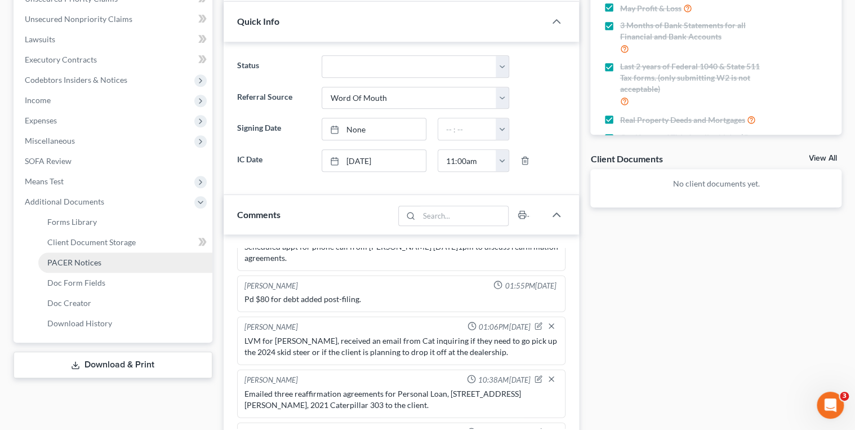
click at [92, 262] on span "PACER Notices" at bounding box center [74, 262] width 54 height 10
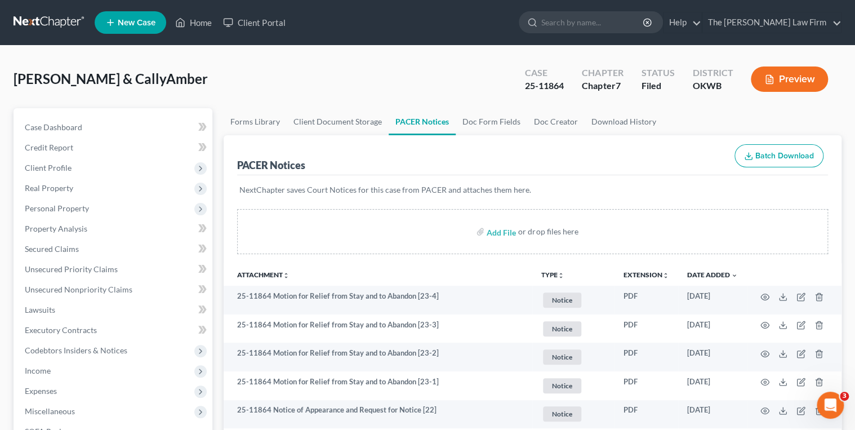
click at [77, 19] on link at bounding box center [50, 22] width 72 height 20
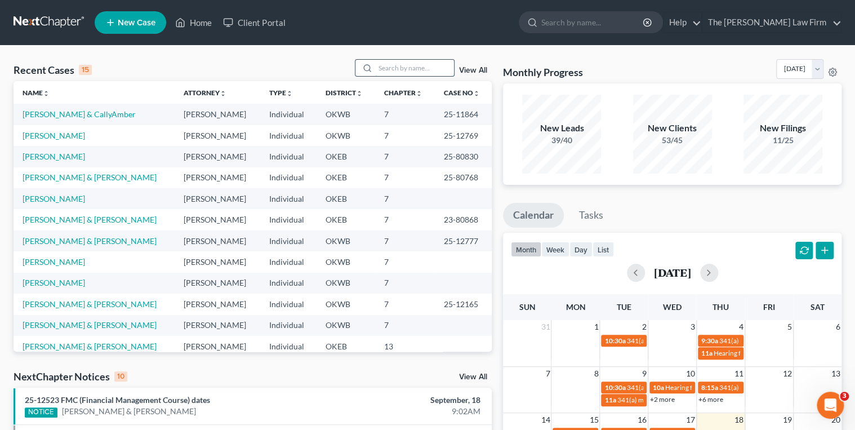
click at [394, 68] on input "search" at bounding box center [414, 68] width 79 height 16
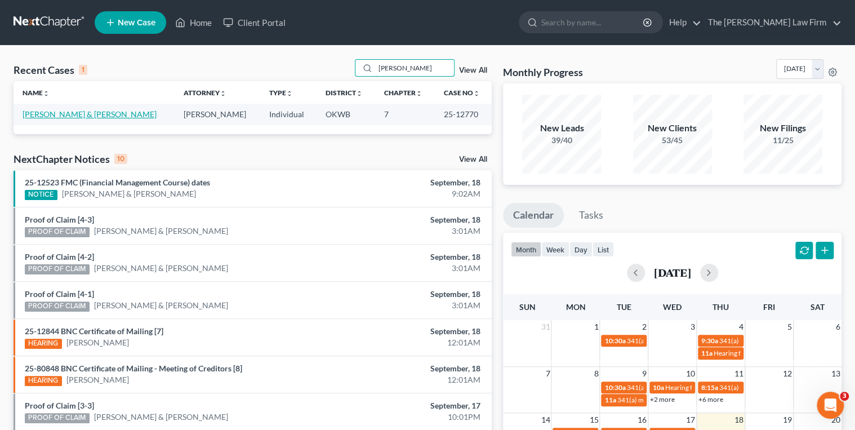
type input "[PERSON_NAME]"
click at [100, 115] on link "[PERSON_NAME] & [PERSON_NAME]" at bounding box center [90, 114] width 134 height 10
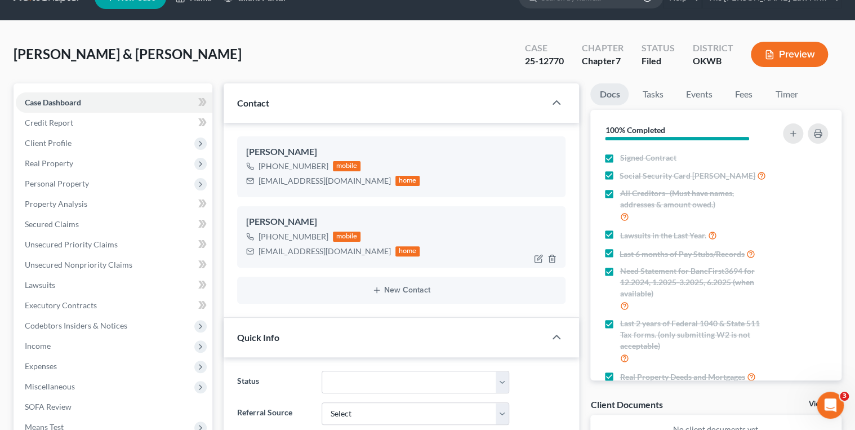
scroll to position [45, 0]
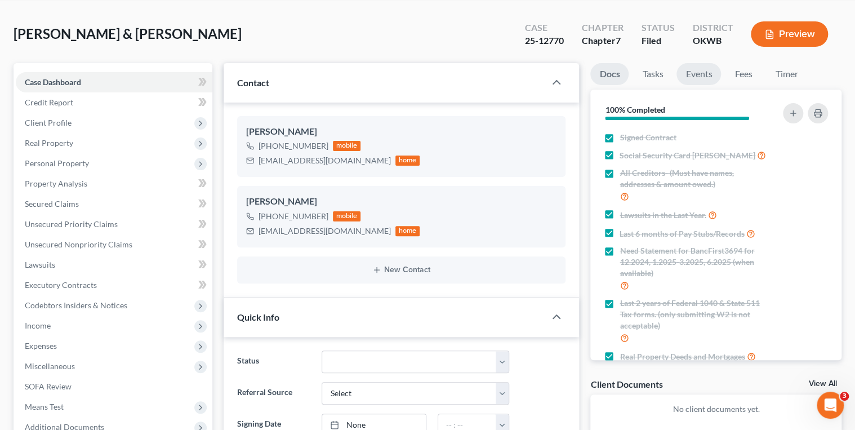
click at [692, 73] on link "Events" at bounding box center [699, 74] width 44 height 22
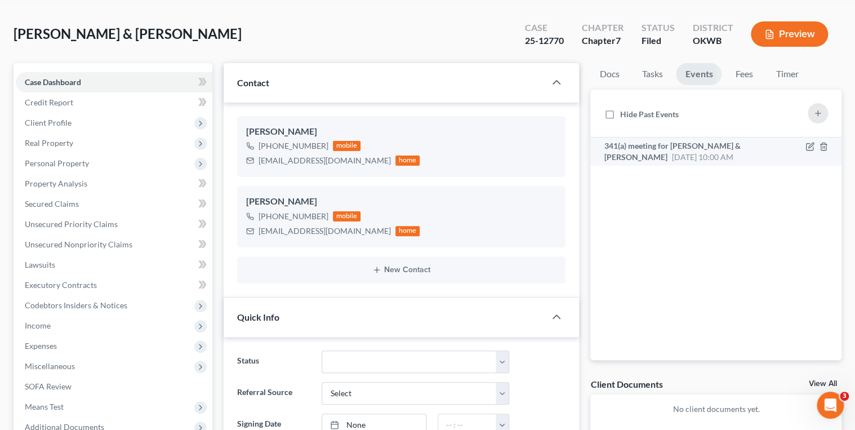
click at [692, 146] on span "341(a) meeting for [PERSON_NAME] & [PERSON_NAME]" at bounding box center [672, 151] width 136 height 21
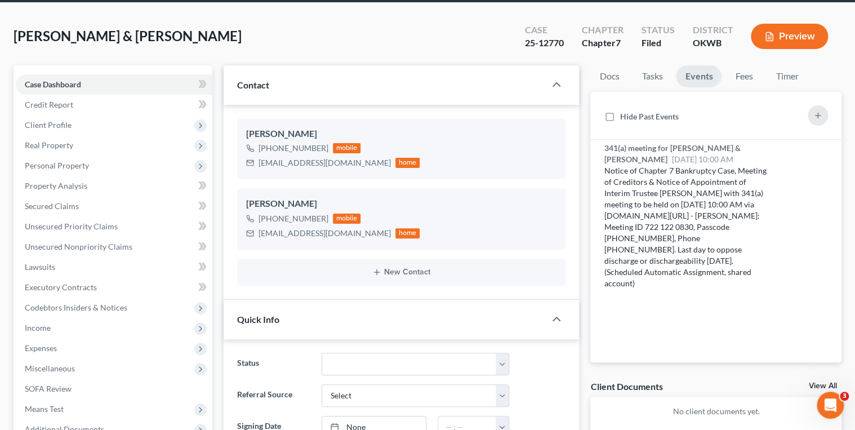
scroll to position [0, 0]
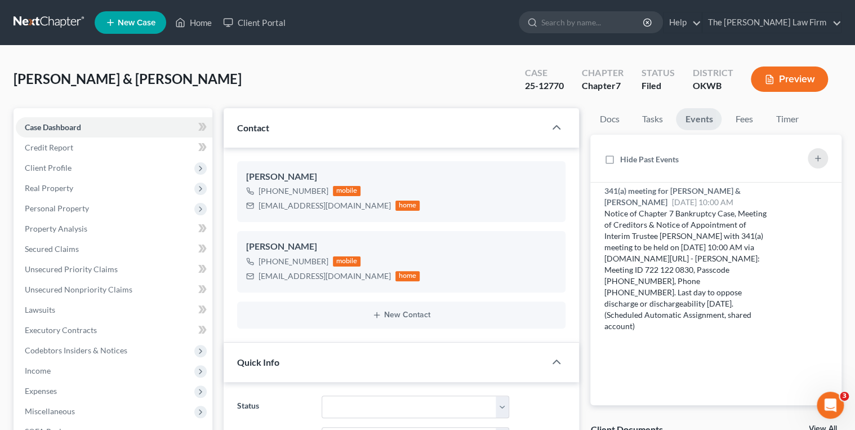
click at [554, 83] on div "25-12770" at bounding box center [544, 85] width 39 height 13
copy div "25-12770"
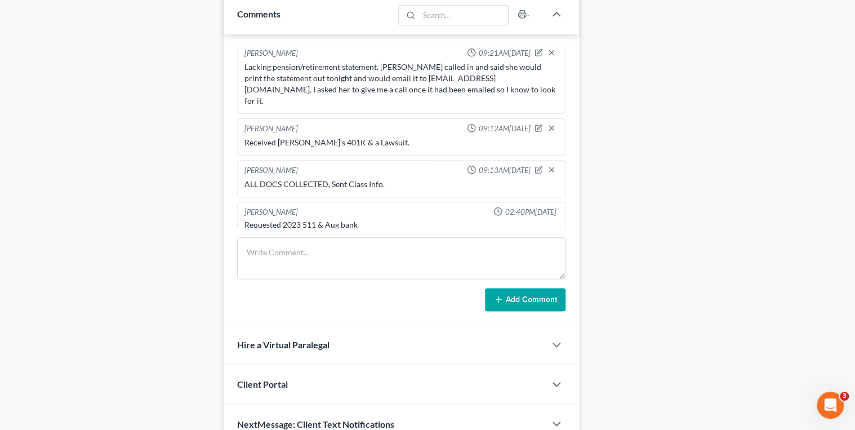
scroll to position [1020, 0]
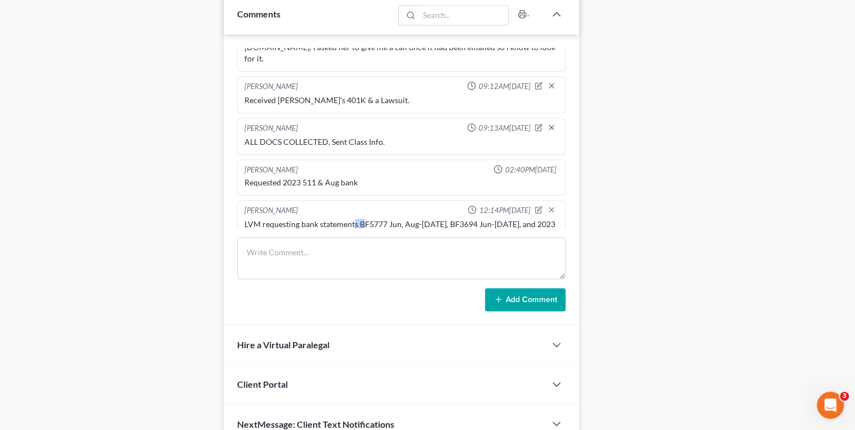
drag, startPoint x: 355, startPoint y: 158, endPoint x: 362, endPoint y: 159, distance: 6.8
click at [362, 219] on div "LVM requesting bank statements BF5777 Jun, Aug-[DATE], BF3694 Jun-[DATE], and 2…" at bounding box center [401, 230] width 314 height 23
click at [365, 219] on div "LVM requesting bank statements BF5777 Jun, Aug-[DATE], BF3694 Jun-[DATE], and 2…" at bounding box center [401, 230] width 314 height 23
drag, startPoint x: 358, startPoint y: 159, endPoint x: 510, endPoint y: 158, distance: 152.7
click at [510, 219] on div "LVM requesting bank statements BF5777 Jun, Aug-[DATE], BF3694 Jun-[DATE], and 2…" at bounding box center [401, 230] width 314 height 23
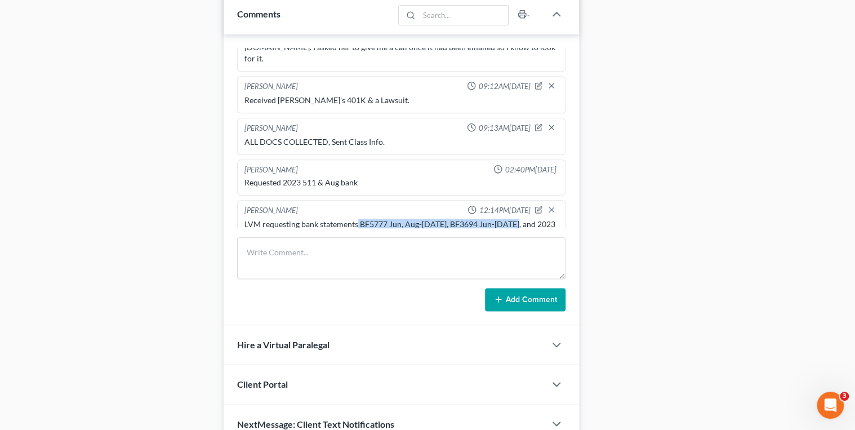
drag, startPoint x: 510, startPoint y: 158, endPoint x: 484, endPoint y: 160, distance: 26.0
copy div "BF5777 Jun, Aug-[DATE], BF3694 Jun-[DATE]"
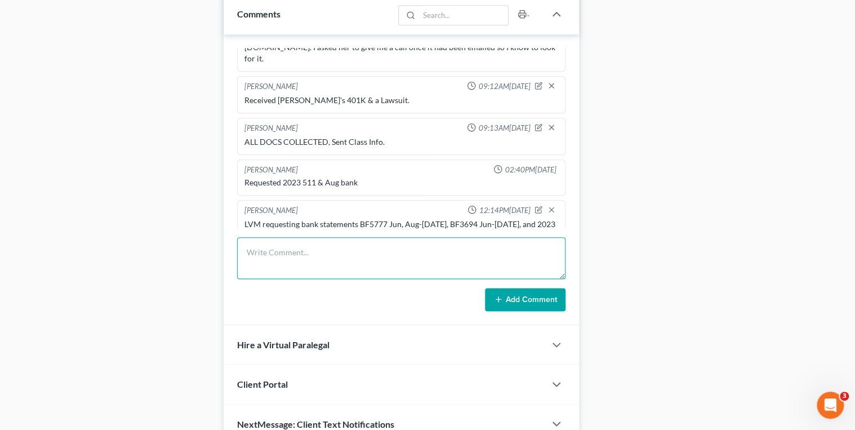
click at [433, 257] on textarea at bounding box center [401, 258] width 329 height 42
paste textarea "BF5777 Jun, Aug-[DATE], BF3694 Jun-[DATE]"
click at [495, 250] on textarea "Received and uploaded Jun-Aug statements for BF5777 Jun, Aug-[DATE], BF3694 Jun…" at bounding box center [401, 258] width 329 height 42
click at [515, 250] on textarea "Received and uploaded Jun-Aug statements for BF5777 & BF3694 Jun-[DATE]" at bounding box center [401, 258] width 329 height 42
click at [477, 248] on textarea "Received and uploaded Jun-Aug statements for BF5777 & BF3694" at bounding box center [401, 258] width 329 height 42
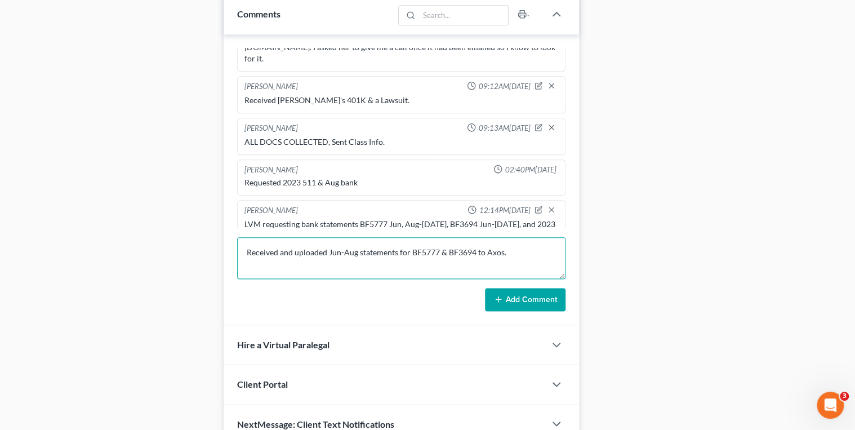
type textarea "Received and uploaded Jun-Aug statements for BF5777 & BF3694 to Axos."
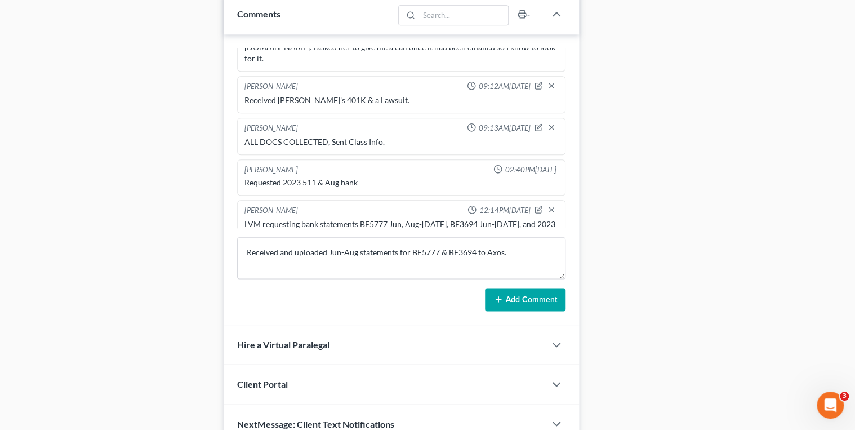
click at [518, 293] on button "Add Comment" at bounding box center [525, 300] width 81 height 24
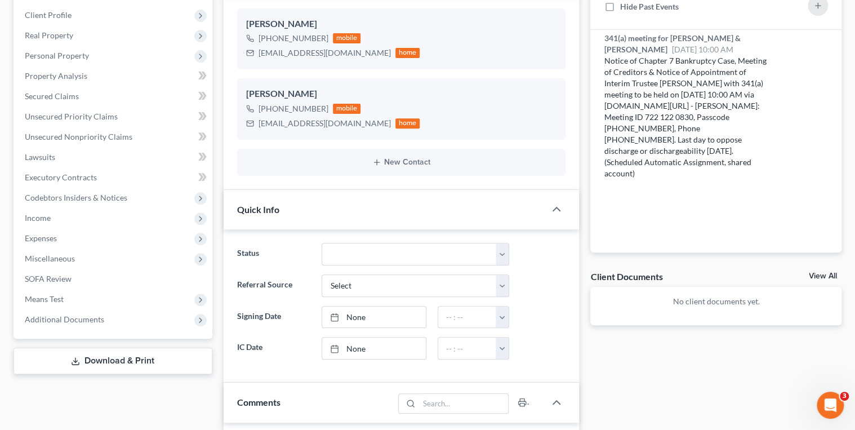
scroll to position [0, 0]
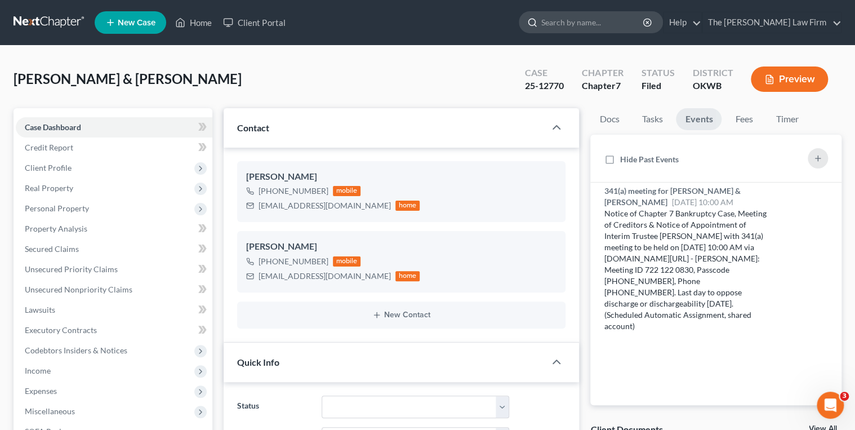
click at [615, 20] on input "search" at bounding box center [592, 22] width 103 height 21
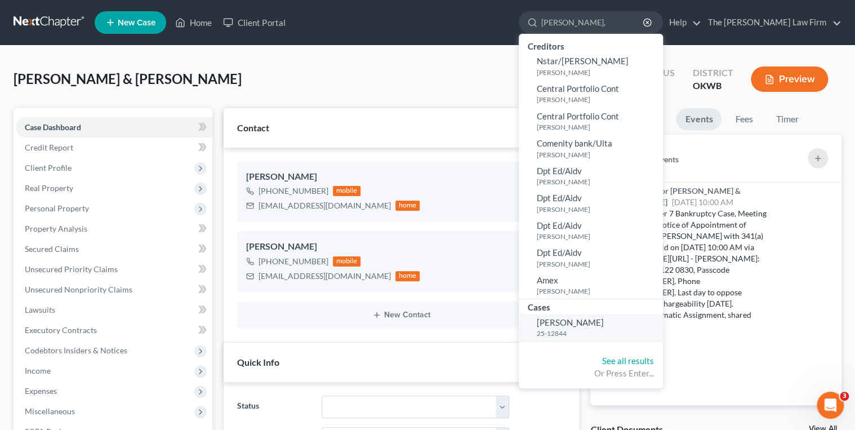
type input "[PERSON_NAME],"
click at [600, 333] on small "25-12844" at bounding box center [598, 333] width 123 height 10
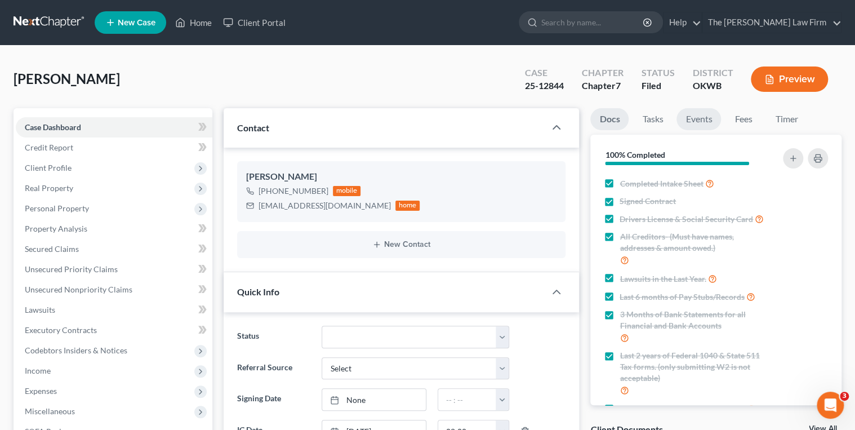
click at [706, 123] on link "Events" at bounding box center [699, 119] width 44 height 22
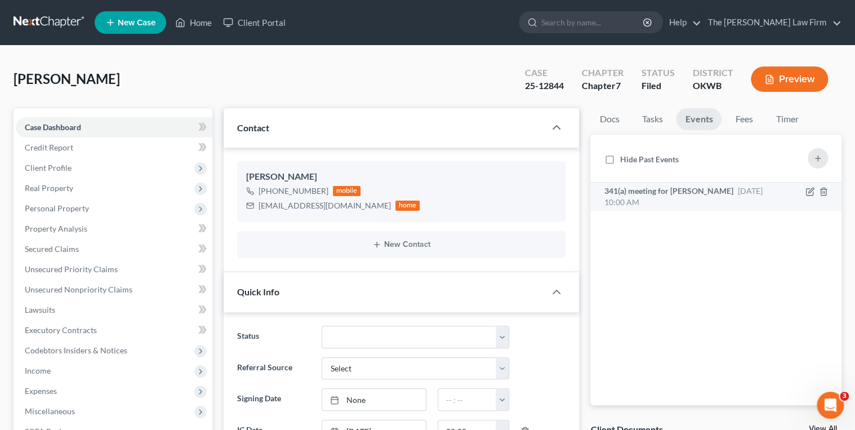
click at [719, 190] on span "341(a) meeting for [PERSON_NAME]" at bounding box center [668, 191] width 129 height 10
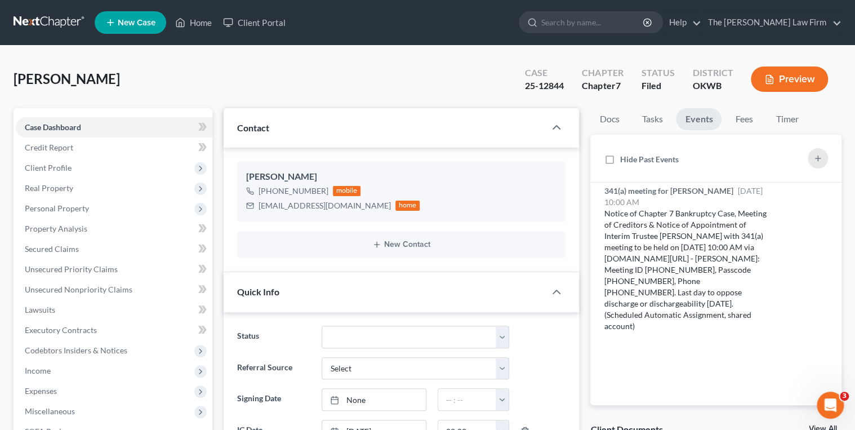
click at [545, 83] on div "25-12844" at bounding box center [544, 85] width 39 height 13
copy div "25-12844"
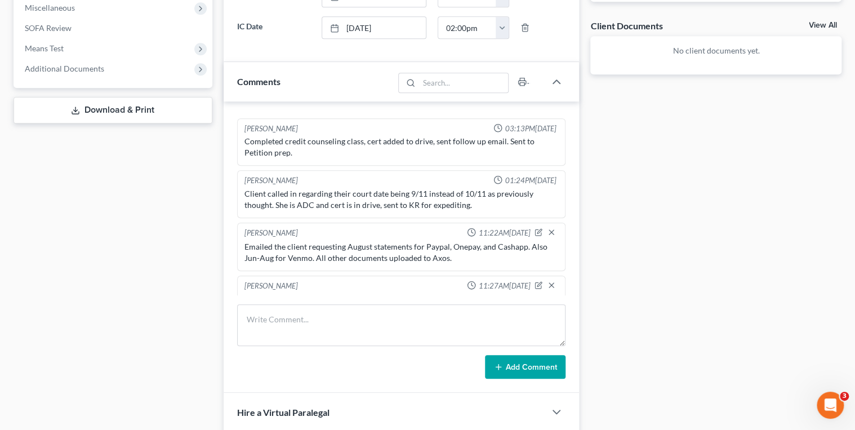
scroll to position [406, 0]
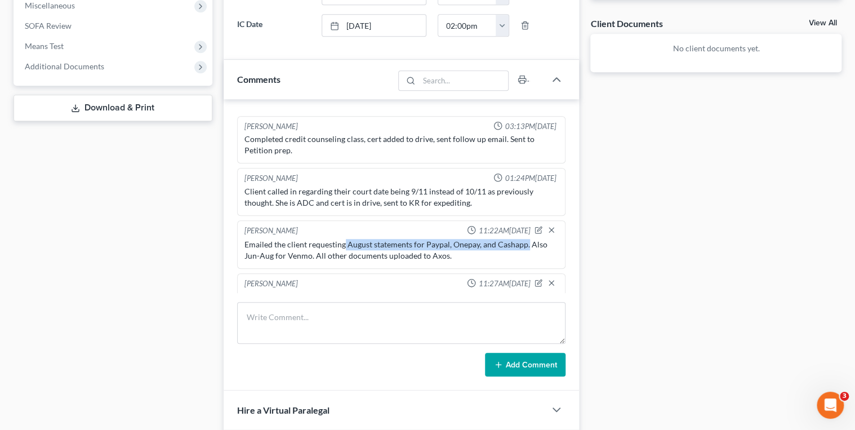
drag, startPoint x: 343, startPoint y: 225, endPoint x: 525, endPoint y: 224, distance: 181.9
click at [525, 239] on div "Emailed the client requesting August statements for Paypal, Onepay, and Cashapp…" at bounding box center [401, 250] width 314 height 23
drag, startPoint x: 525, startPoint y: 224, endPoint x: 510, endPoint y: 224, distance: 15.2
copy div "August statements for Paypal, Onepay, and Cashapp."
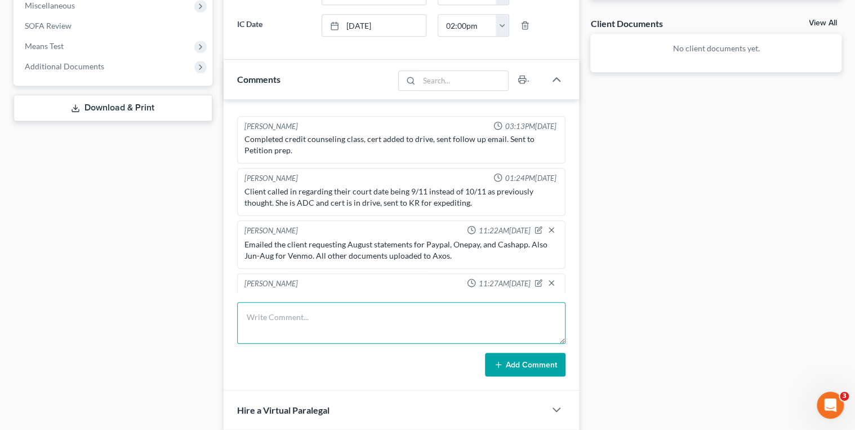
click at [409, 314] on textarea at bounding box center [401, 323] width 329 height 42
paste textarea "August statements for Paypal, Onepay, and Cashapp."
type textarea "Received and uploaded August statements for Paypal, Onepay, and Cashapp to Axos…"
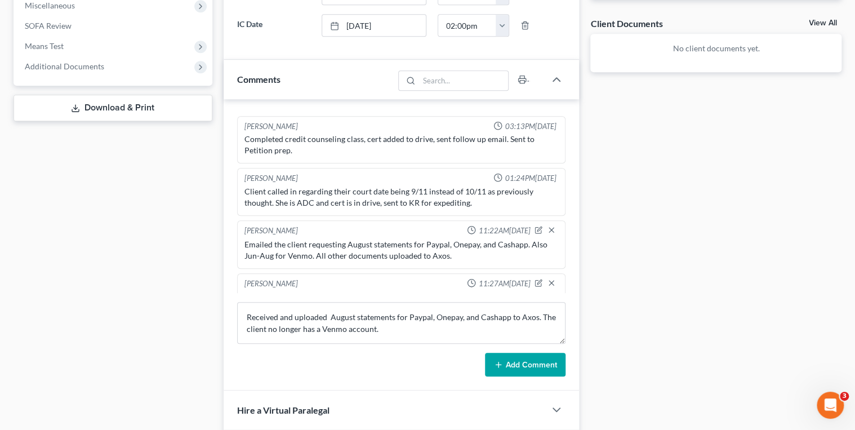
click at [528, 358] on button "Add Comment" at bounding box center [525, 365] width 81 height 24
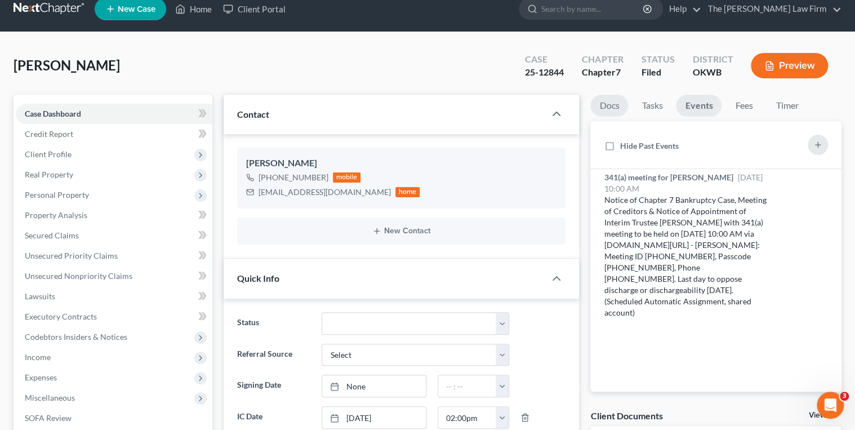
scroll to position [0, 0]
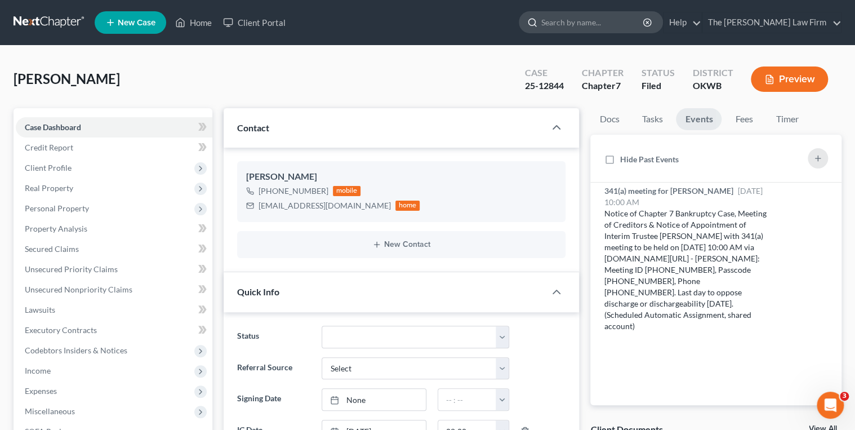
click at [608, 21] on input "search" at bounding box center [592, 22] width 103 height 21
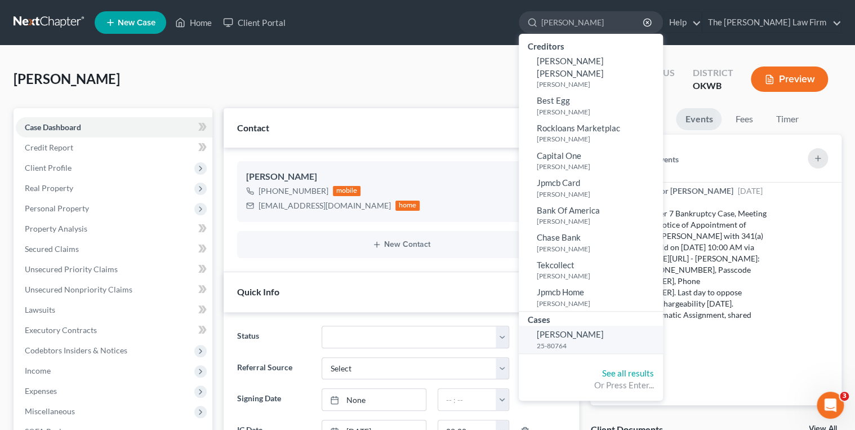
type input "[PERSON_NAME]"
click at [604, 329] on span "[PERSON_NAME]" at bounding box center [570, 334] width 67 height 10
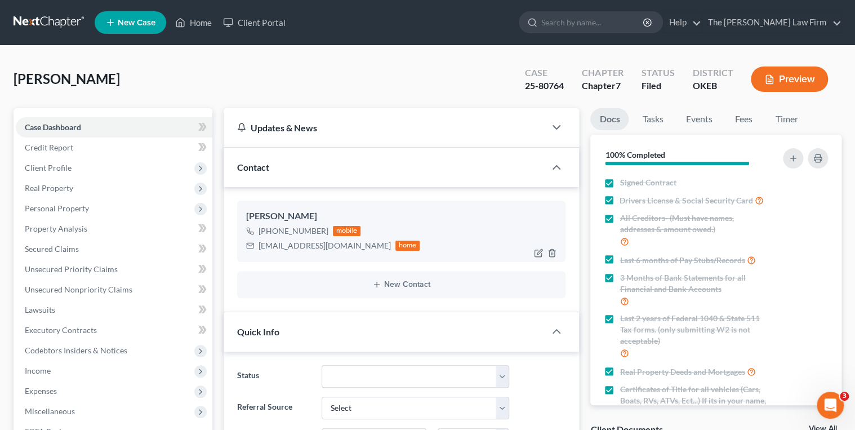
scroll to position [998, 0]
click at [313, 243] on div "[EMAIL_ADDRESS][DOMAIN_NAME]" at bounding box center [325, 245] width 132 height 11
click at [314, 243] on div "[EMAIL_ADDRESS][DOMAIN_NAME]" at bounding box center [325, 245] width 132 height 11
drag, startPoint x: 314, startPoint y: 243, endPoint x: 295, endPoint y: 244, distance: 19.2
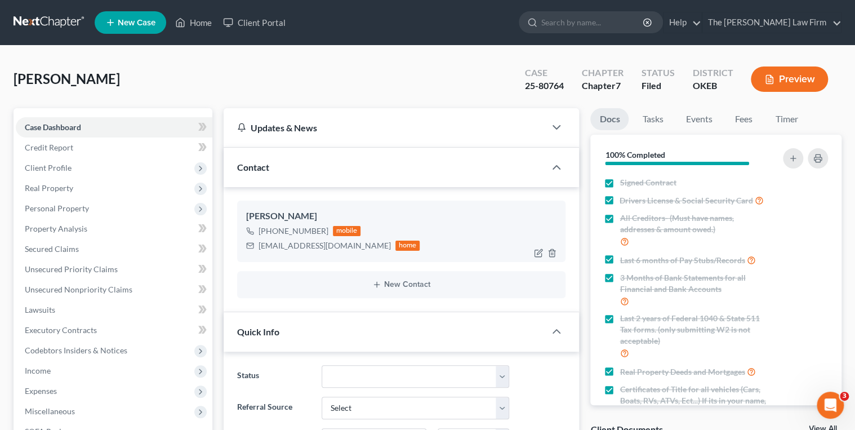
click at [295, 244] on div "[EMAIL_ADDRESS][DOMAIN_NAME]" at bounding box center [325, 245] width 132 height 11
copy div "[EMAIL_ADDRESS][DOMAIN_NAME]"
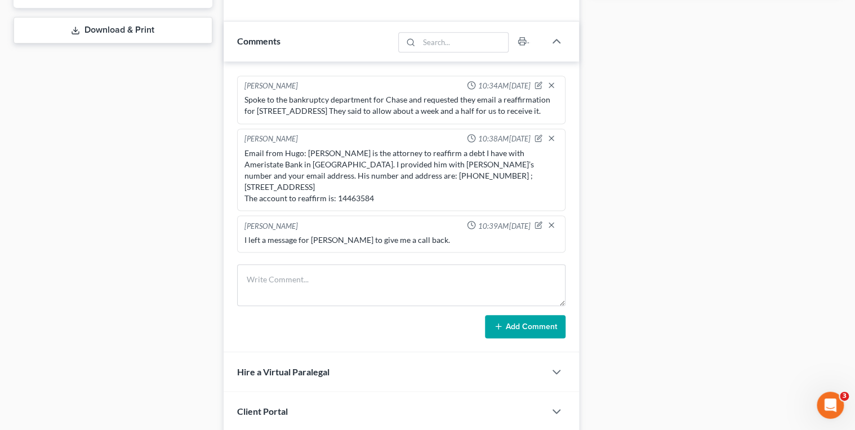
scroll to position [541, 0]
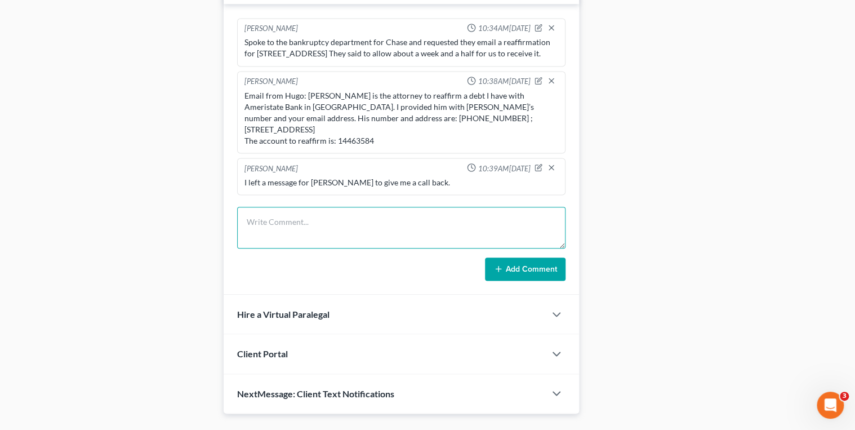
click at [310, 226] on textarea at bounding box center [401, 228] width 329 height 42
type textarea "Emailed reaffirmation for 2004 Chevrolet Tracker to the client."
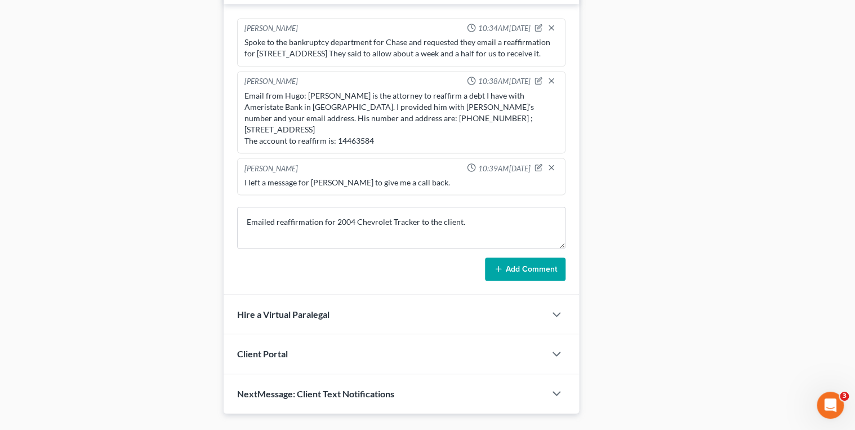
click at [498, 269] on icon at bounding box center [498, 268] width 9 height 9
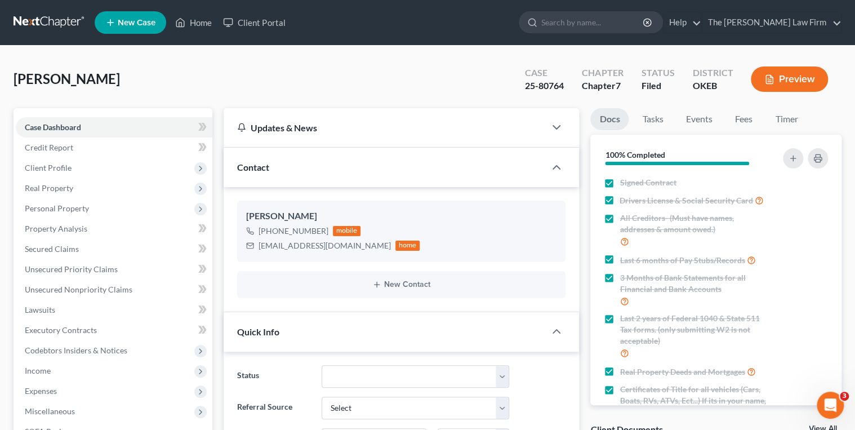
scroll to position [0, 0]
